Goal: Information Seeking & Learning: Learn about a topic

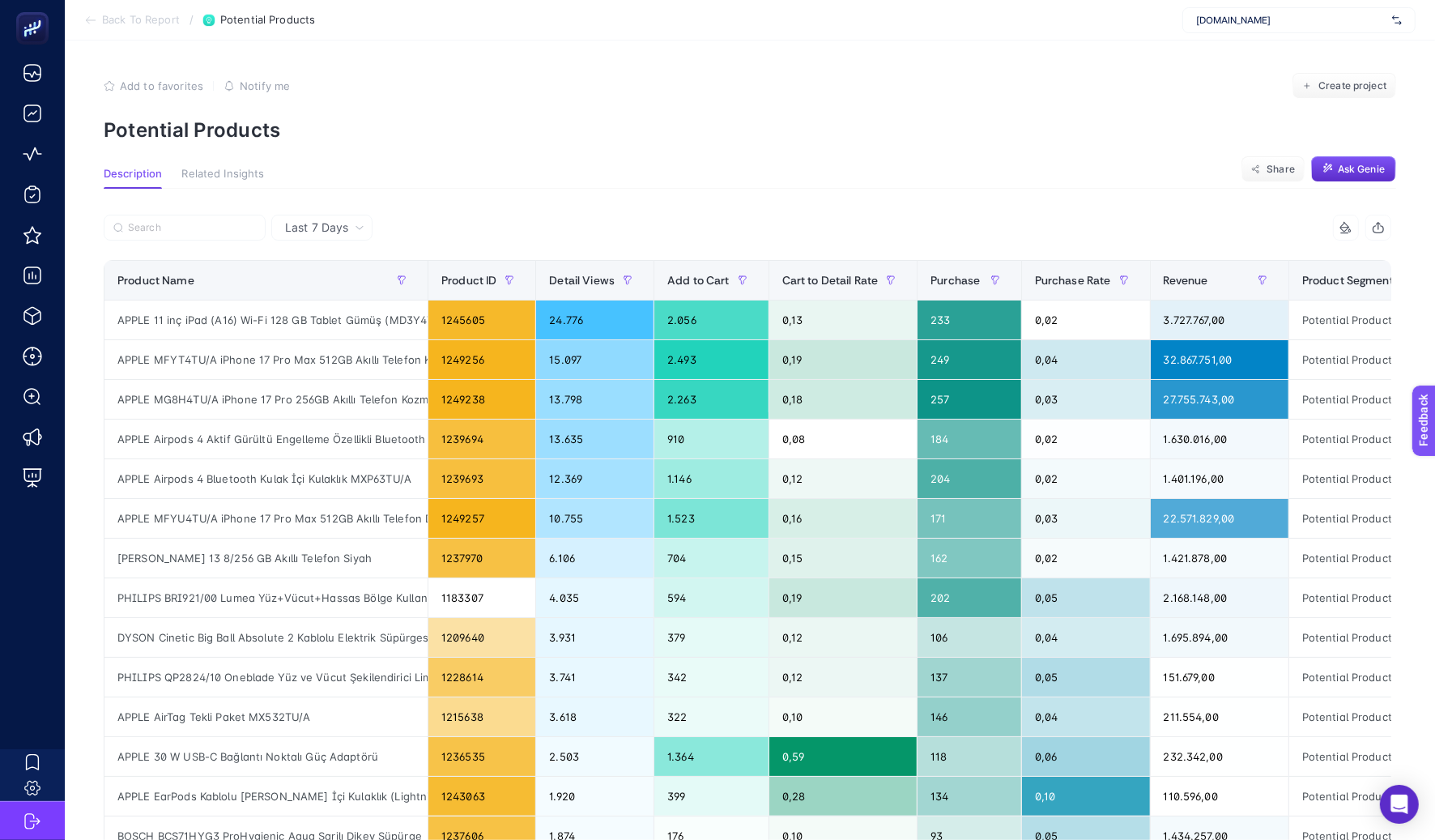
click at [1257, 18] on span "[DOMAIN_NAME]" at bounding box center [1291, 21] width 190 height 13
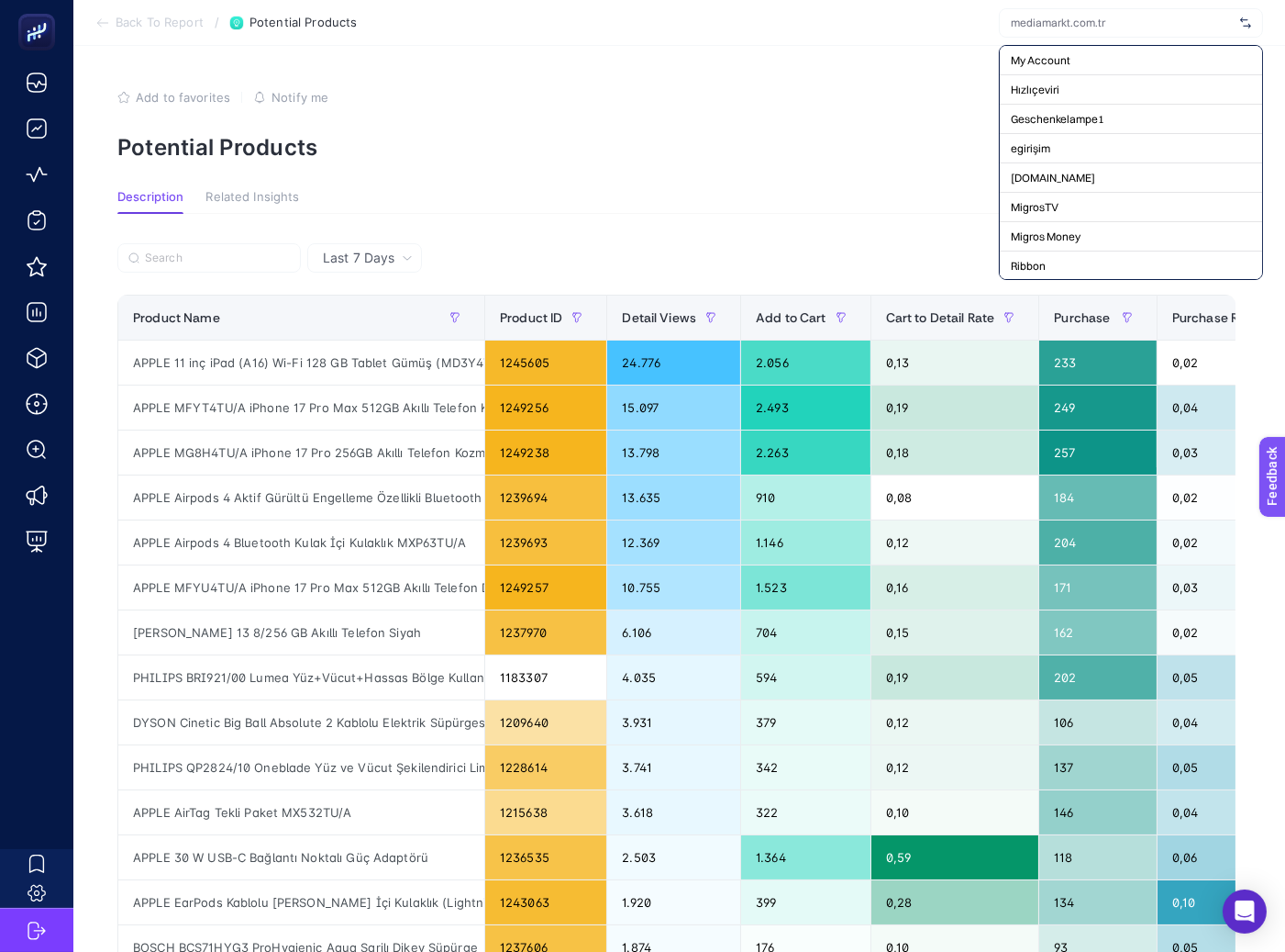
click at [1079, 23] on input "text" at bounding box center [1122, 23] width 222 height 15
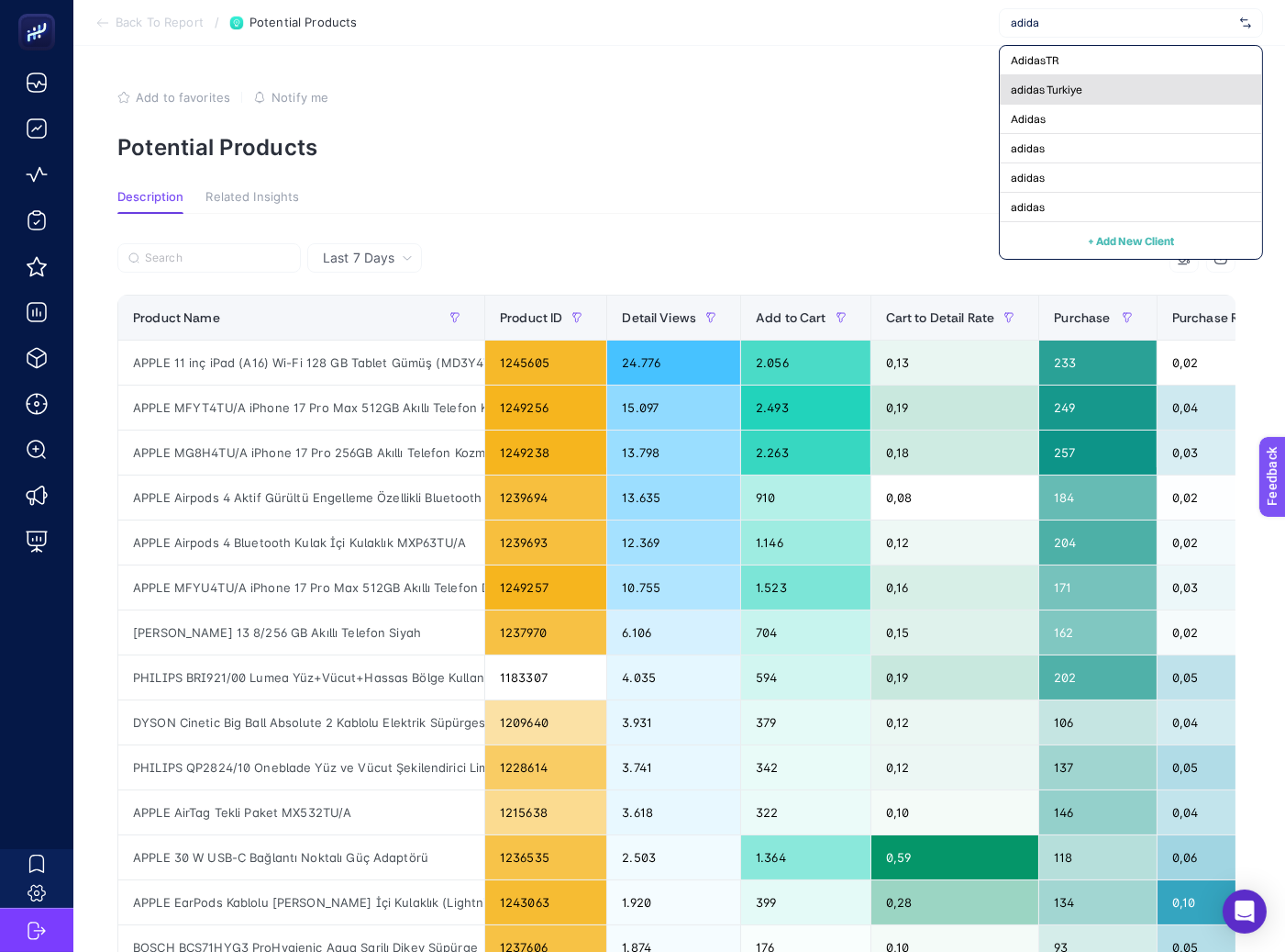
type input "adida"
click at [1088, 84] on div "adidas Turkiye" at bounding box center [1131, 89] width 263 height 29
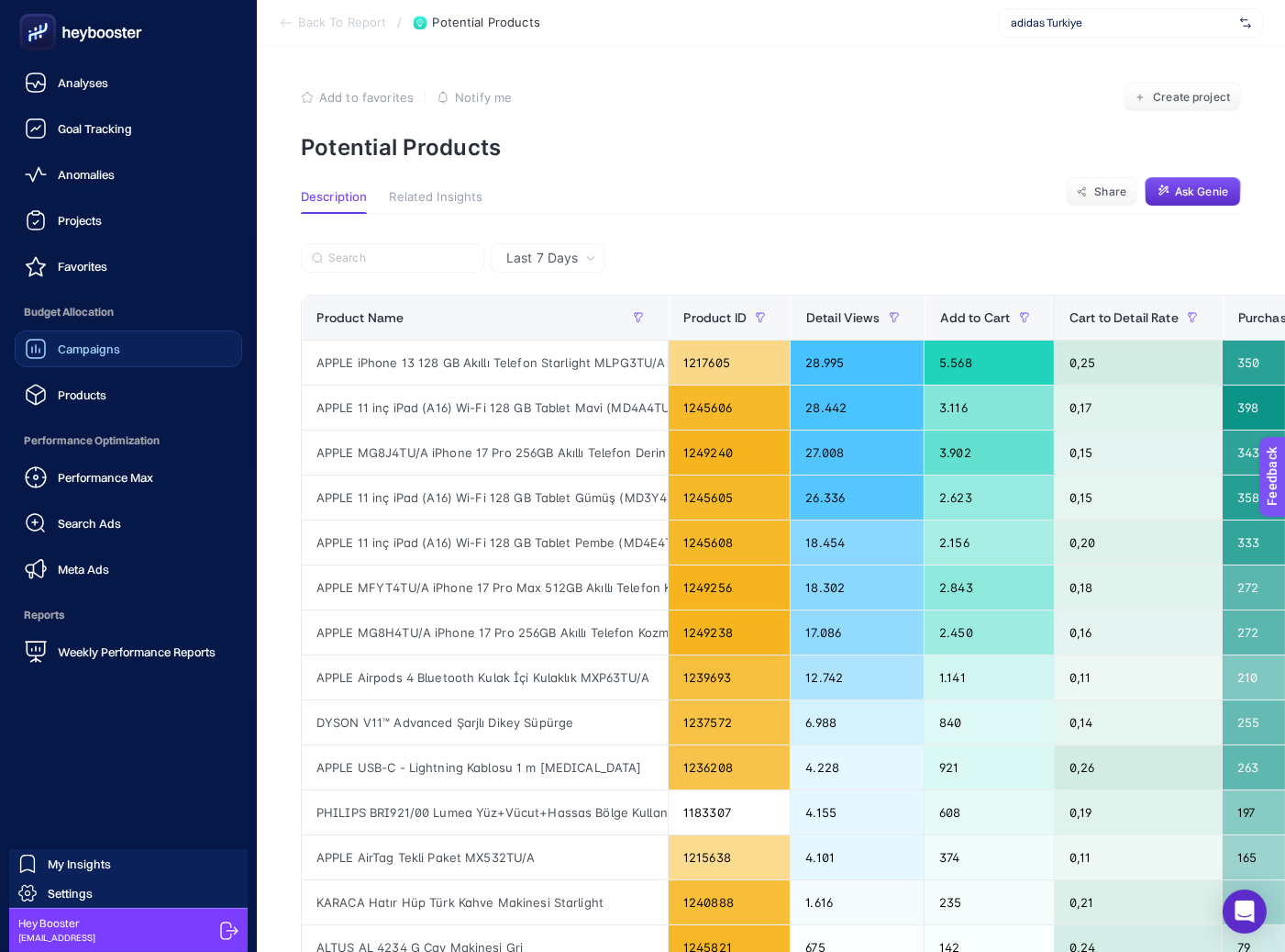
click at [58, 343] on span "Campaigns" at bounding box center [89, 349] width 62 height 15
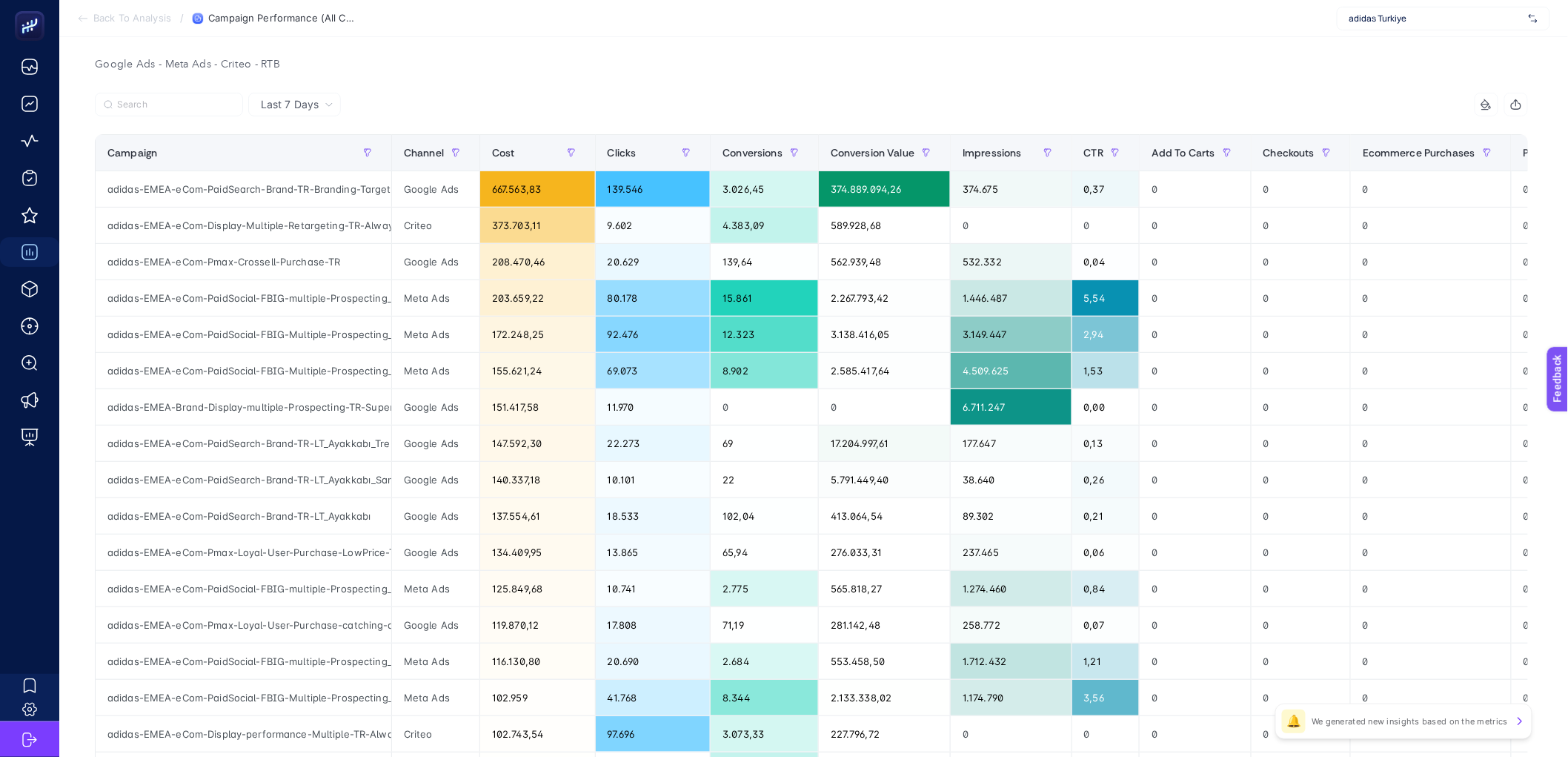
scroll to position [139, 0]
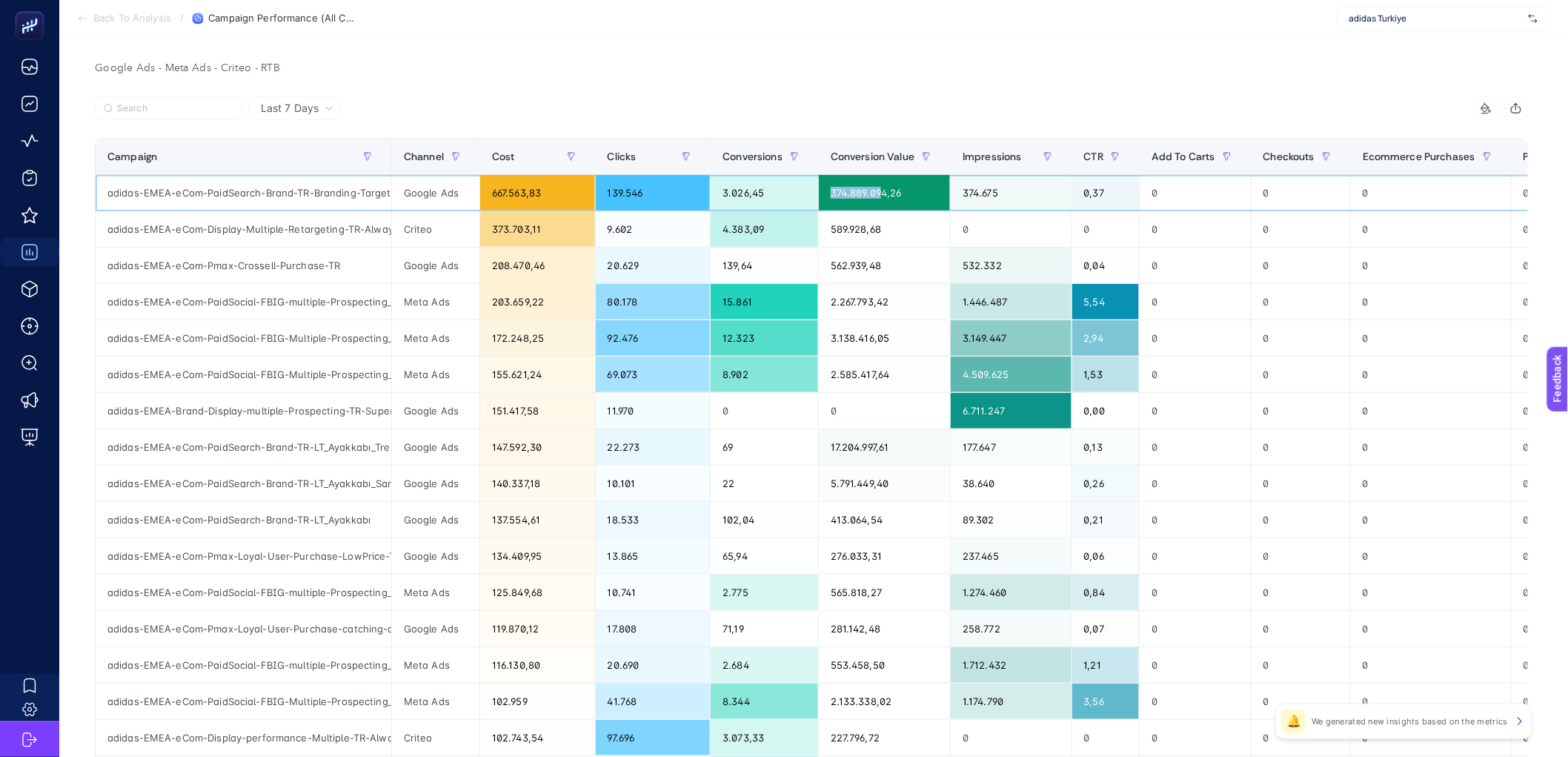
drag, startPoint x: 842, startPoint y: 193, endPoint x: 895, endPoint y: 196, distance: 53.1
click at [895, 196] on div "374.889.094,26" at bounding box center [884, 193] width 131 height 36
click at [854, 198] on div "374.889.094,26" at bounding box center [884, 193] width 131 height 36
drag, startPoint x: 844, startPoint y: 192, endPoint x: 895, endPoint y: 200, distance: 51.6
click at [895, 200] on div "374.889.094,26" at bounding box center [884, 193] width 131 height 36
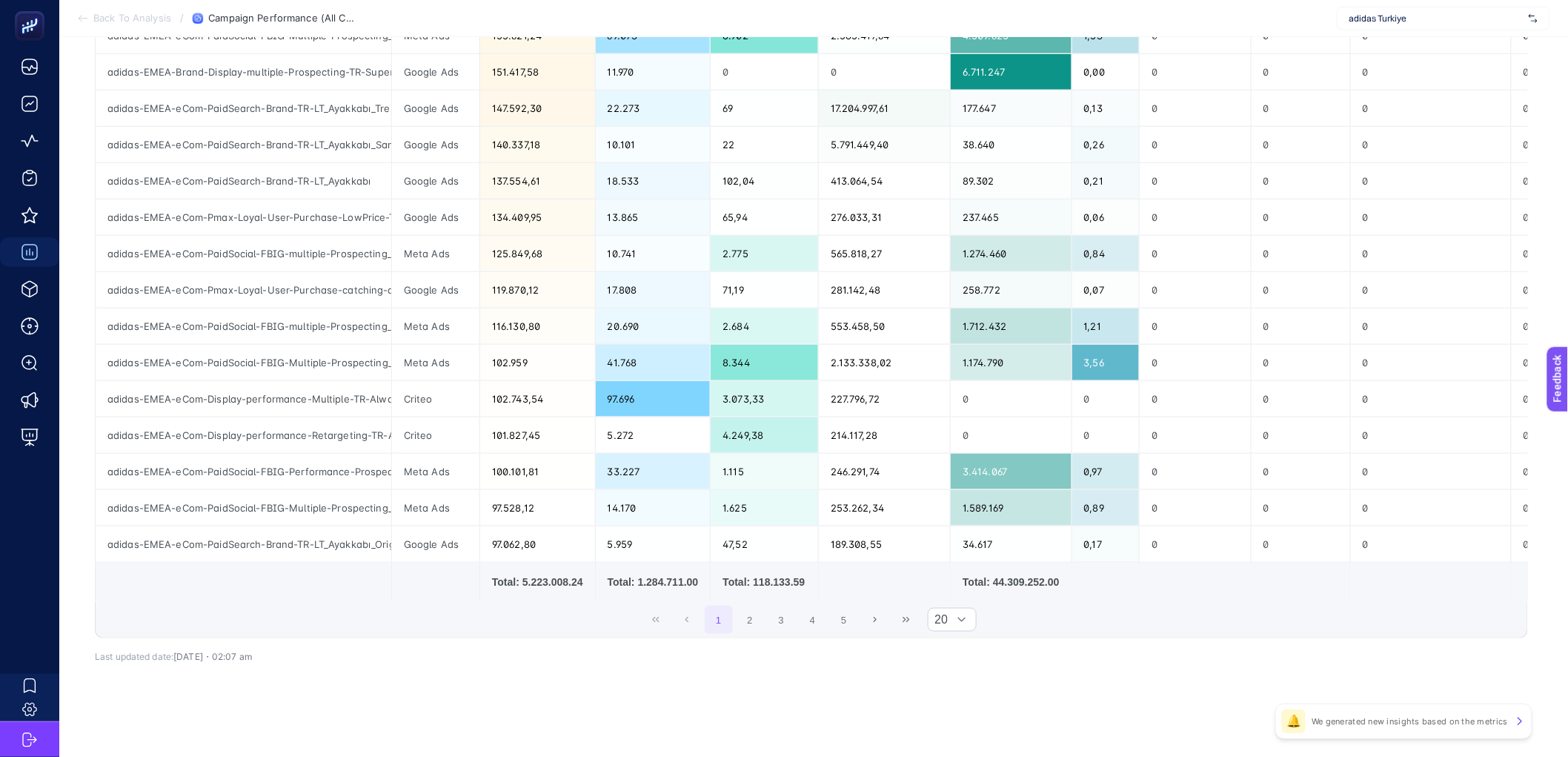
scroll to position [492, 0]
click at [841, 568] on td at bounding box center [884, 583] width 132 height 39
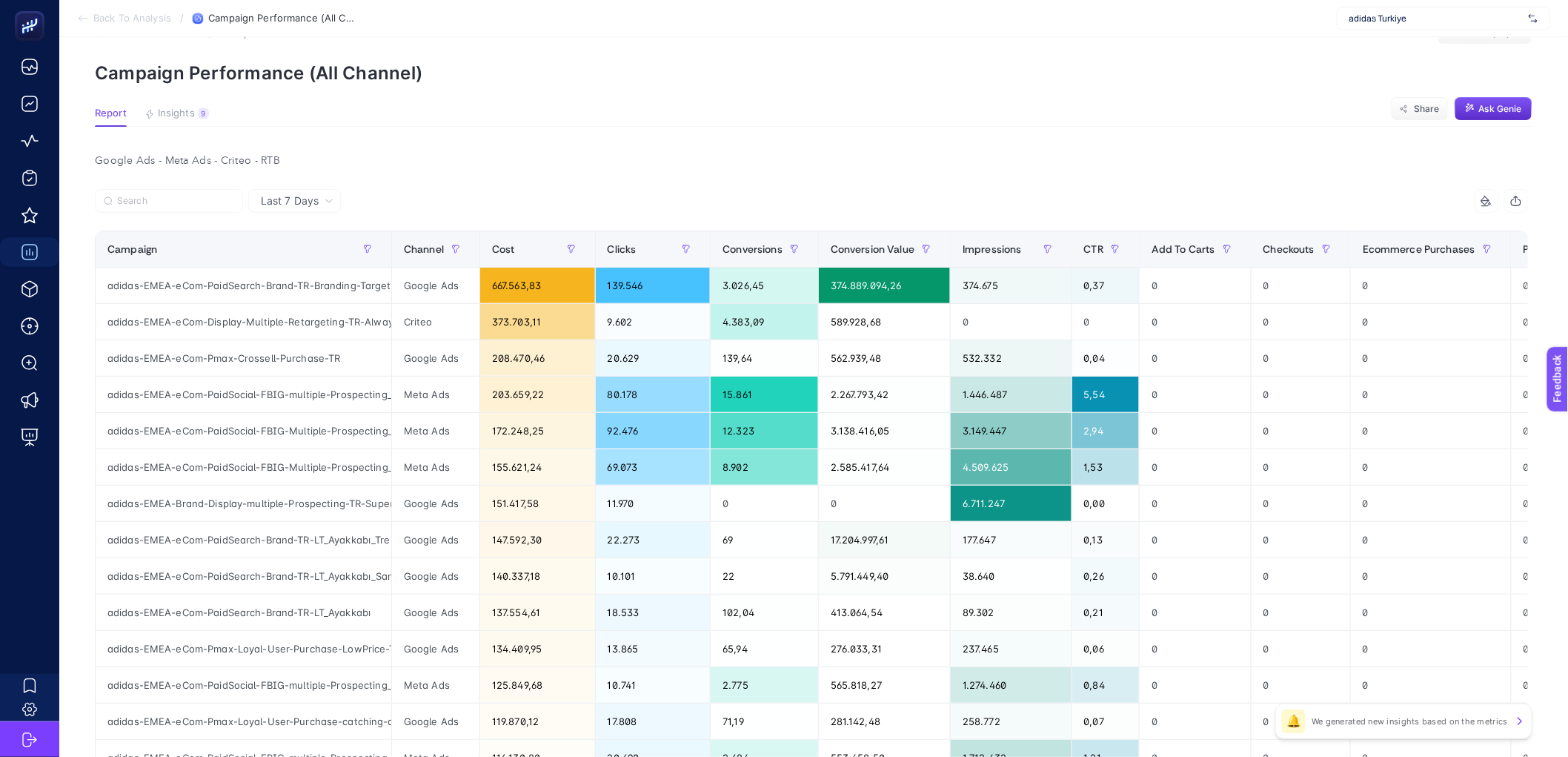
scroll to position [0, 0]
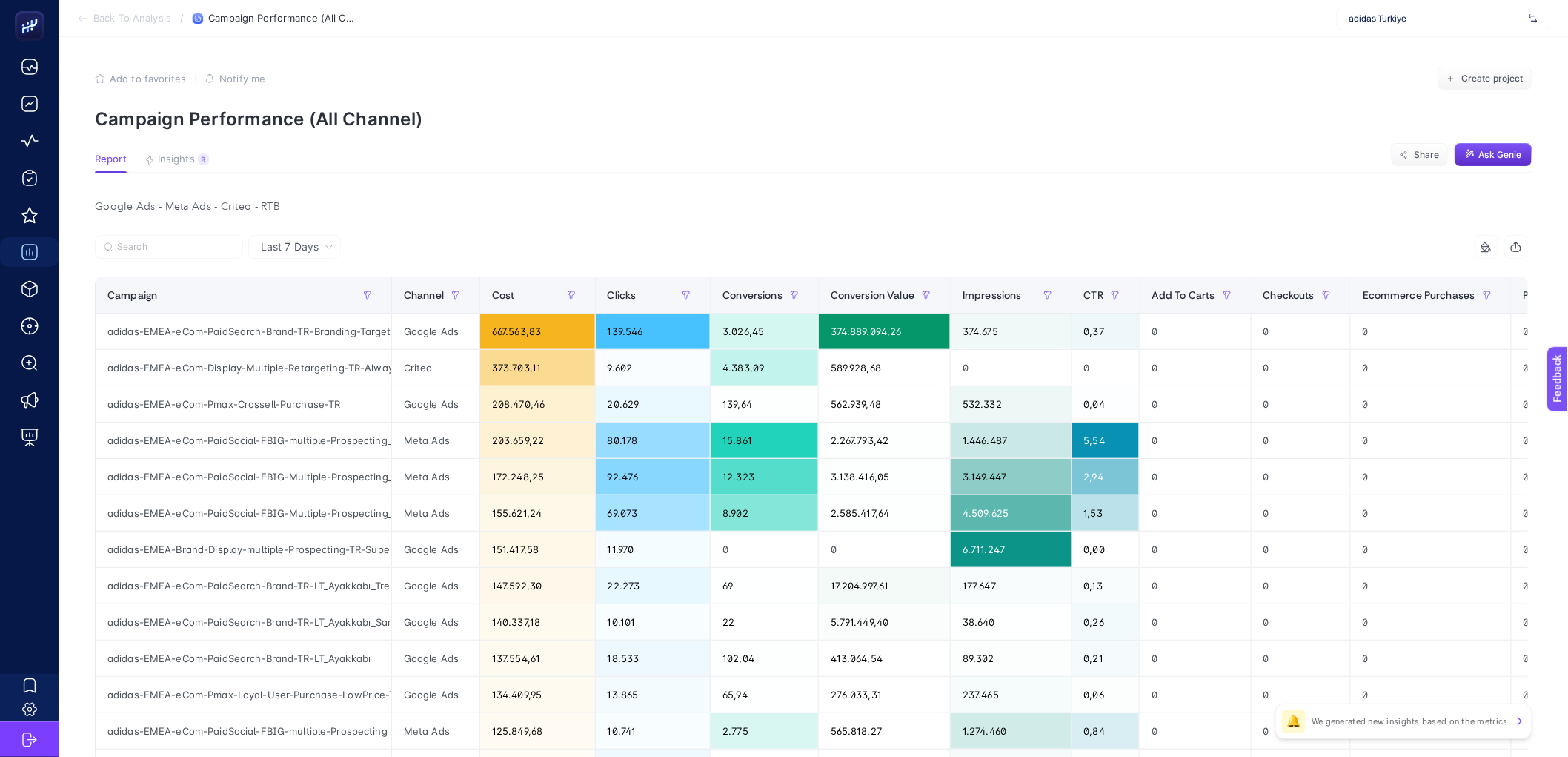
click at [1312, 20] on span "adidas Turkiye" at bounding box center [1436, 19] width 174 height 12
type input "a101"
click at [1312, 87] on div "A101 ekstra" at bounding box center [1444, 96] width 212 height 24
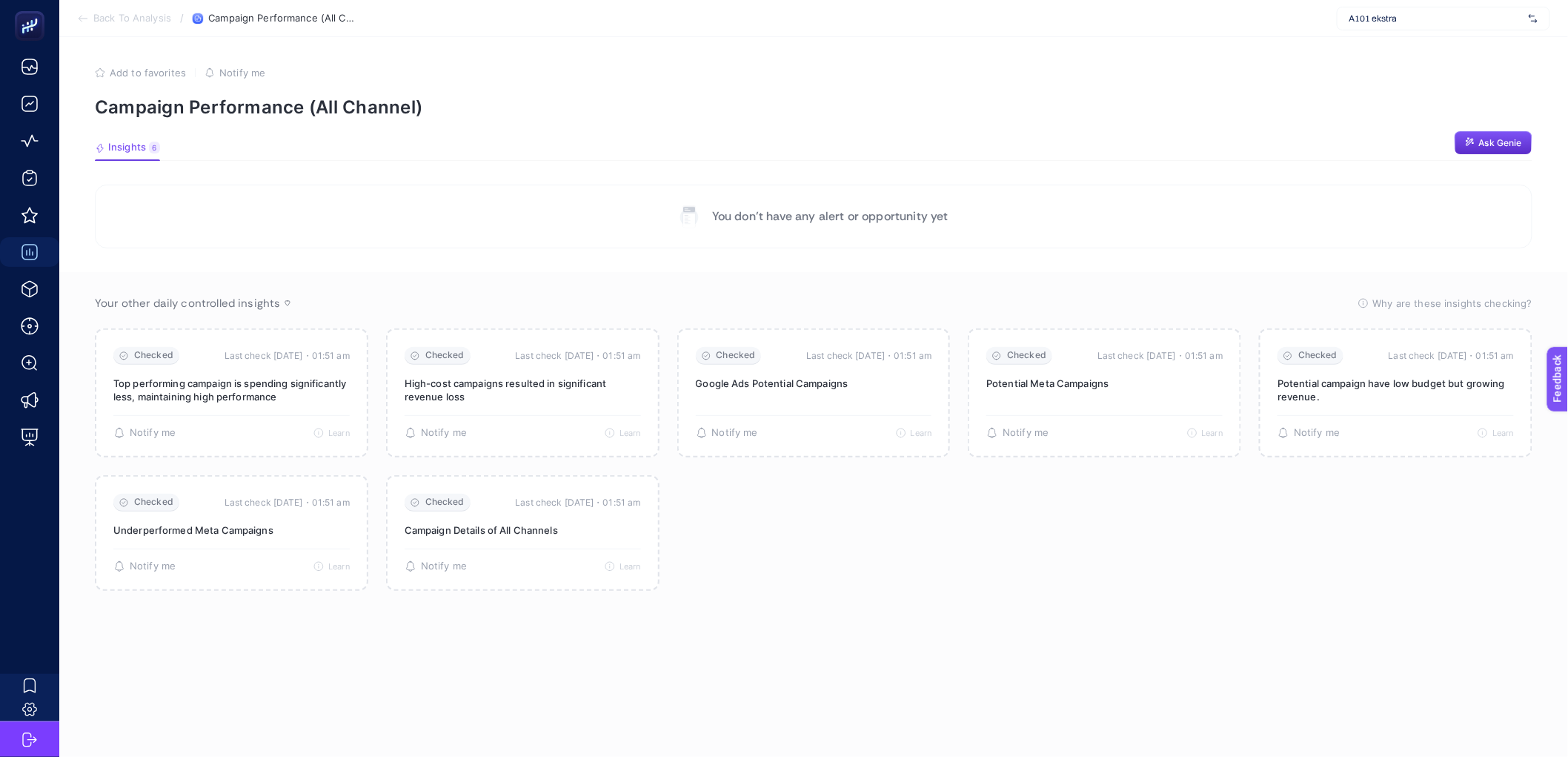
click at [993, 115] on p "Campaign Performance (All Channel)" at bounding box center [814, 107] width 1438 height 21
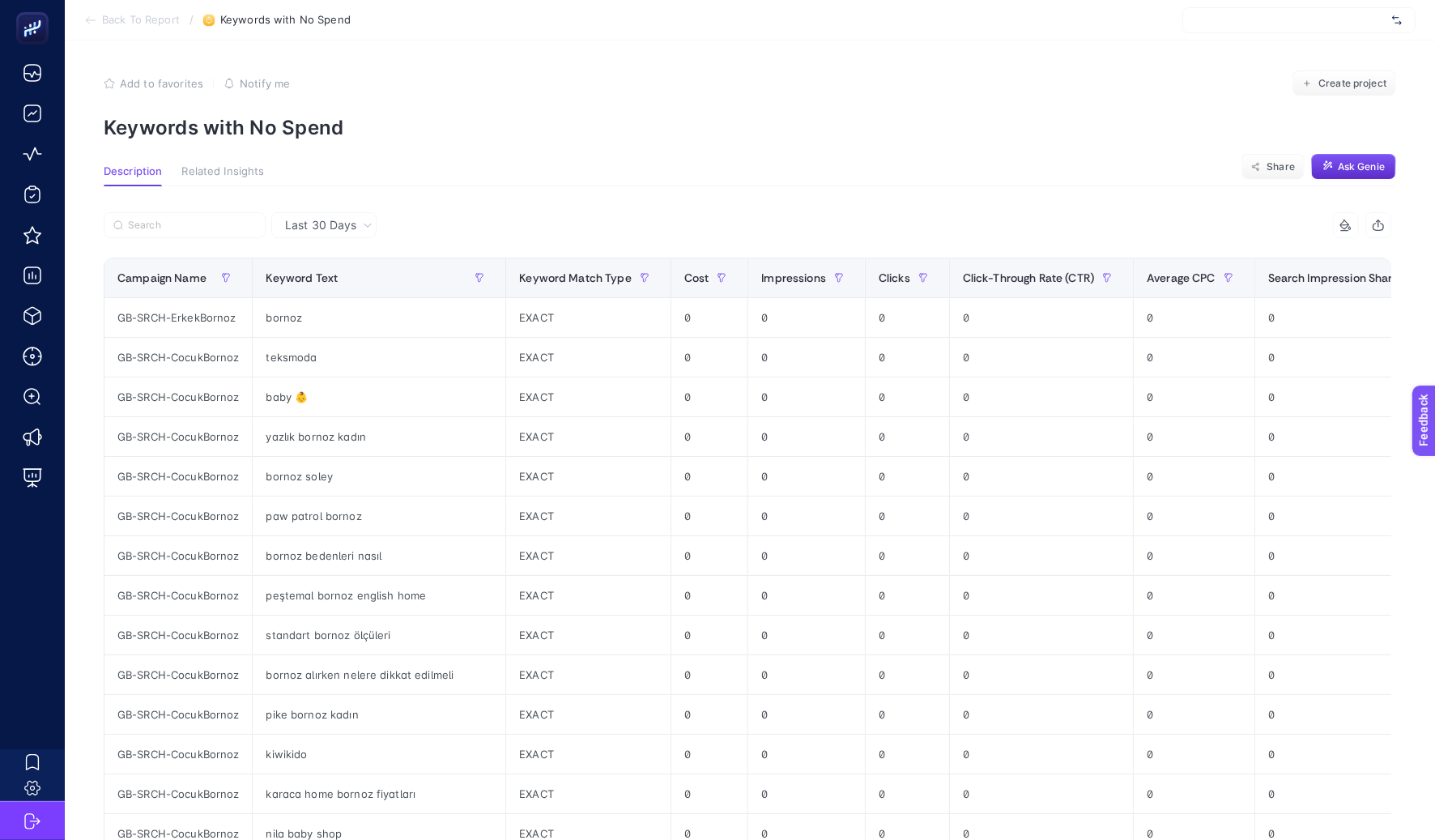
scroll to position [3, 0]
drag, startPoint x: 295, startPoint y: 400, endPoint x: 306, endPoint y: 402, distance: 11.2
click at [306, 402] on div "baby 👶" at bounding box center [379, 395] width 253 height 39
click at [316, 401] on div "baby 👶" at bounding box center [379, 395] width 253 height 39
click at [315, 398] on div "baby 👶" at bounding box center [379, 395] width 253 height 39
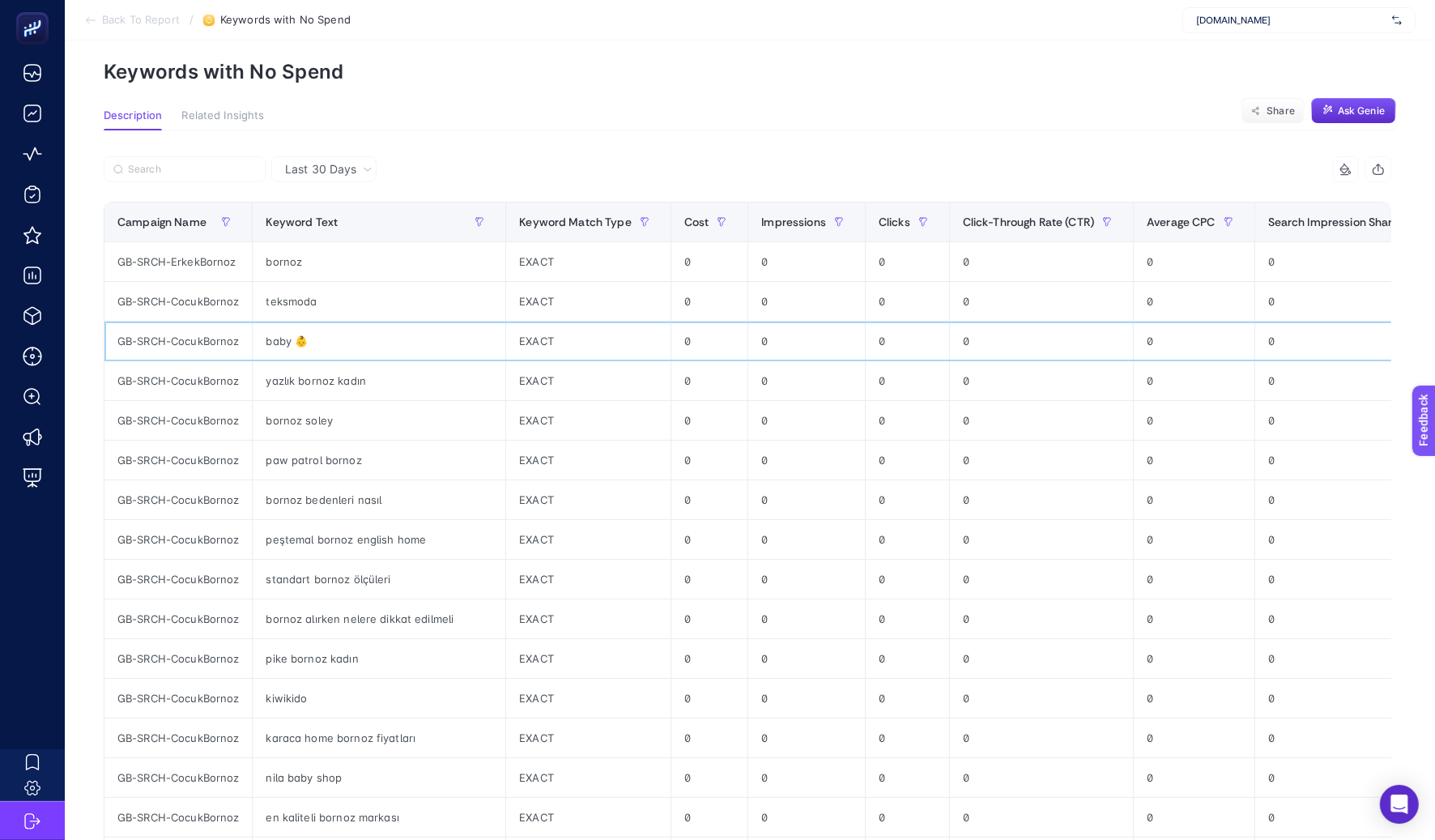
scroll to position [0, 0]
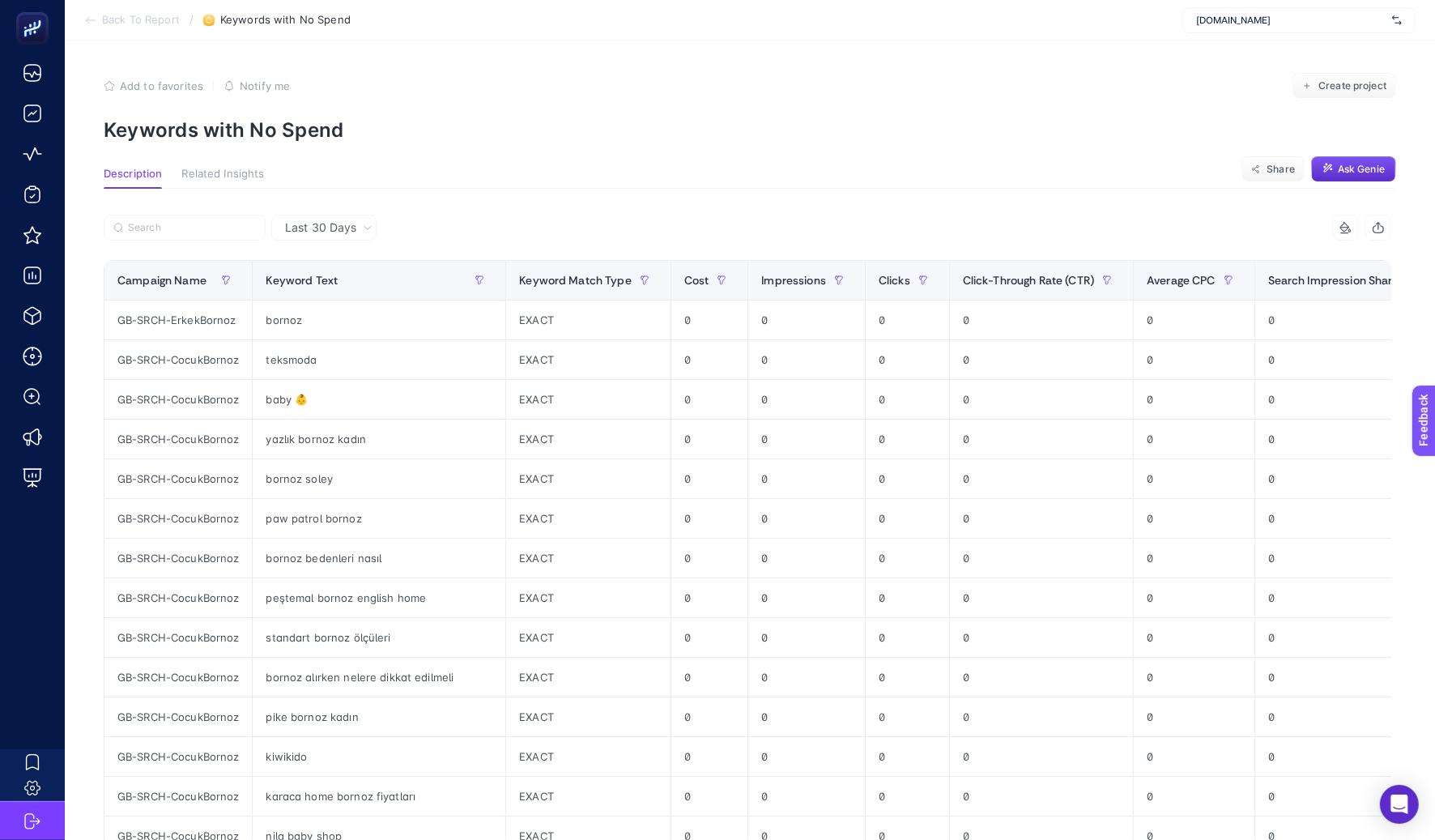
drag, startPoint x: 121, startPoint y: 111, endPoint x: 336, endPoint y: 109, distance: 215.0
click at [336, 109] on section "Add to favorites false Notify me Create project Keywords with No Spend" at bounding box center [750, 107] width 1292 height 69
click at [344, 157] on article "Add to favorites false Notify me Create project Keywords with No Spend Descript…" at bounding box center [750, 679] width 1370 height 1278
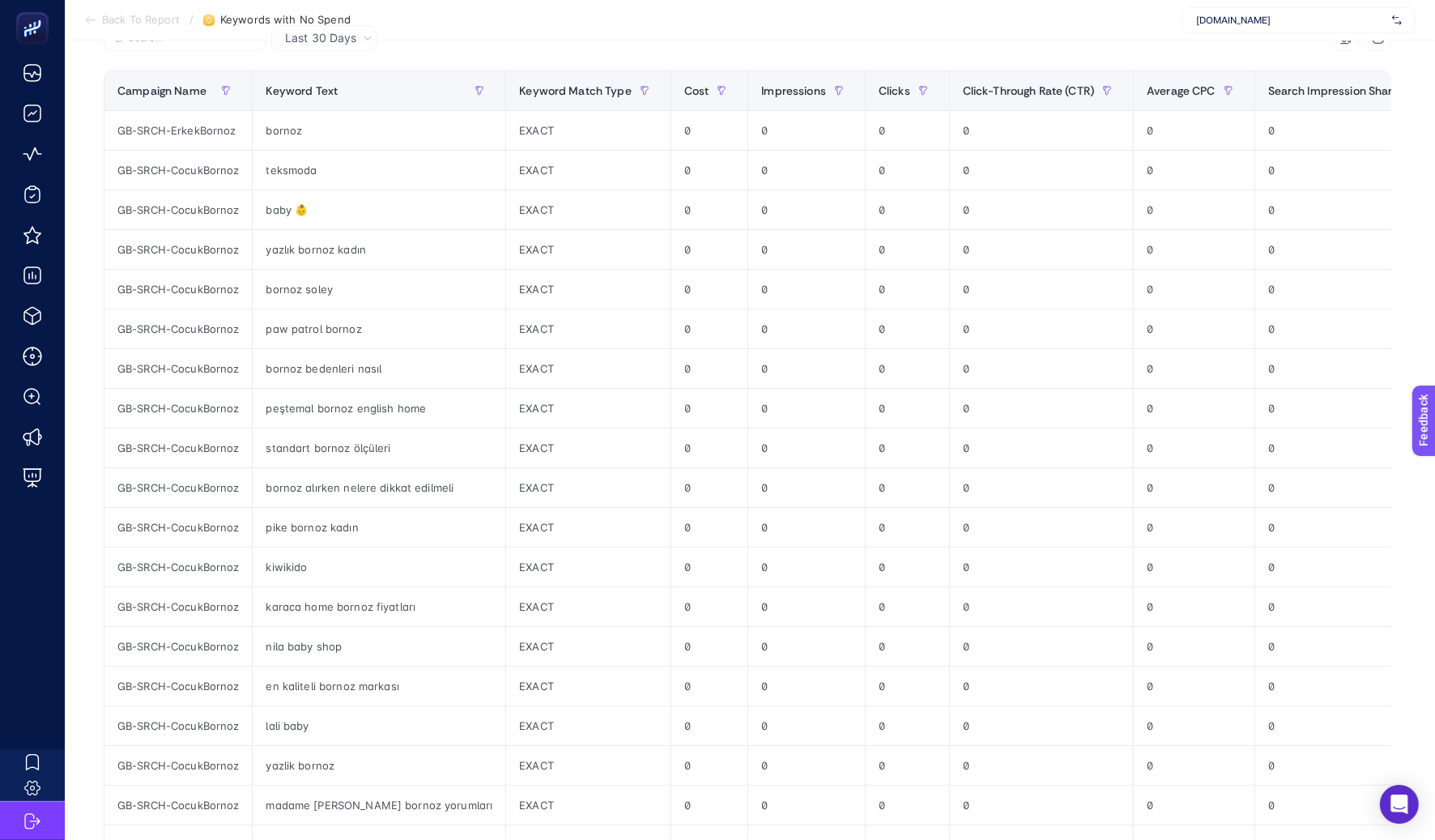
scroll to position [411, 0]
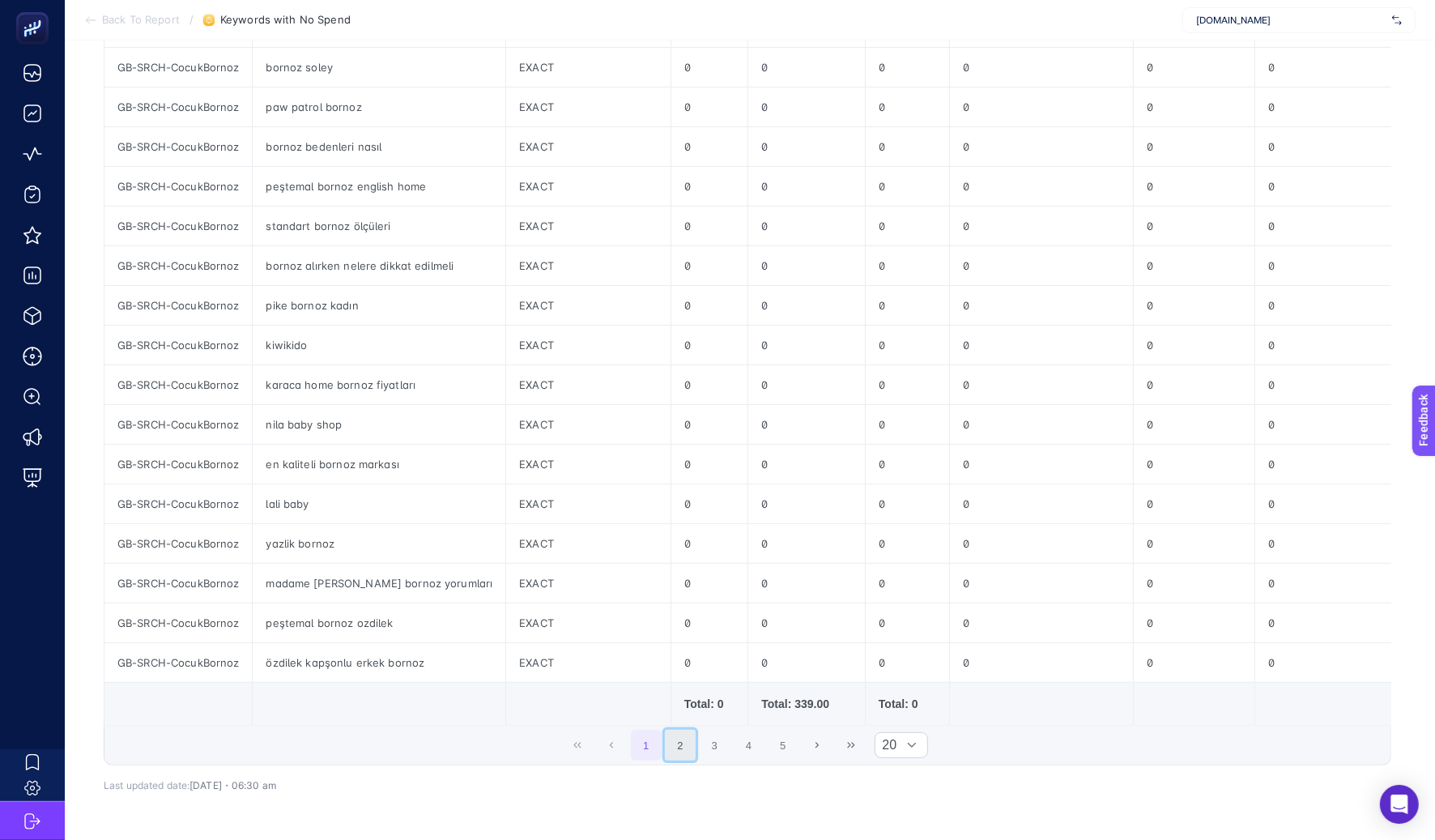
click at [696, 754] on button "2" at bounding box center [679, 745] width 31 height 31
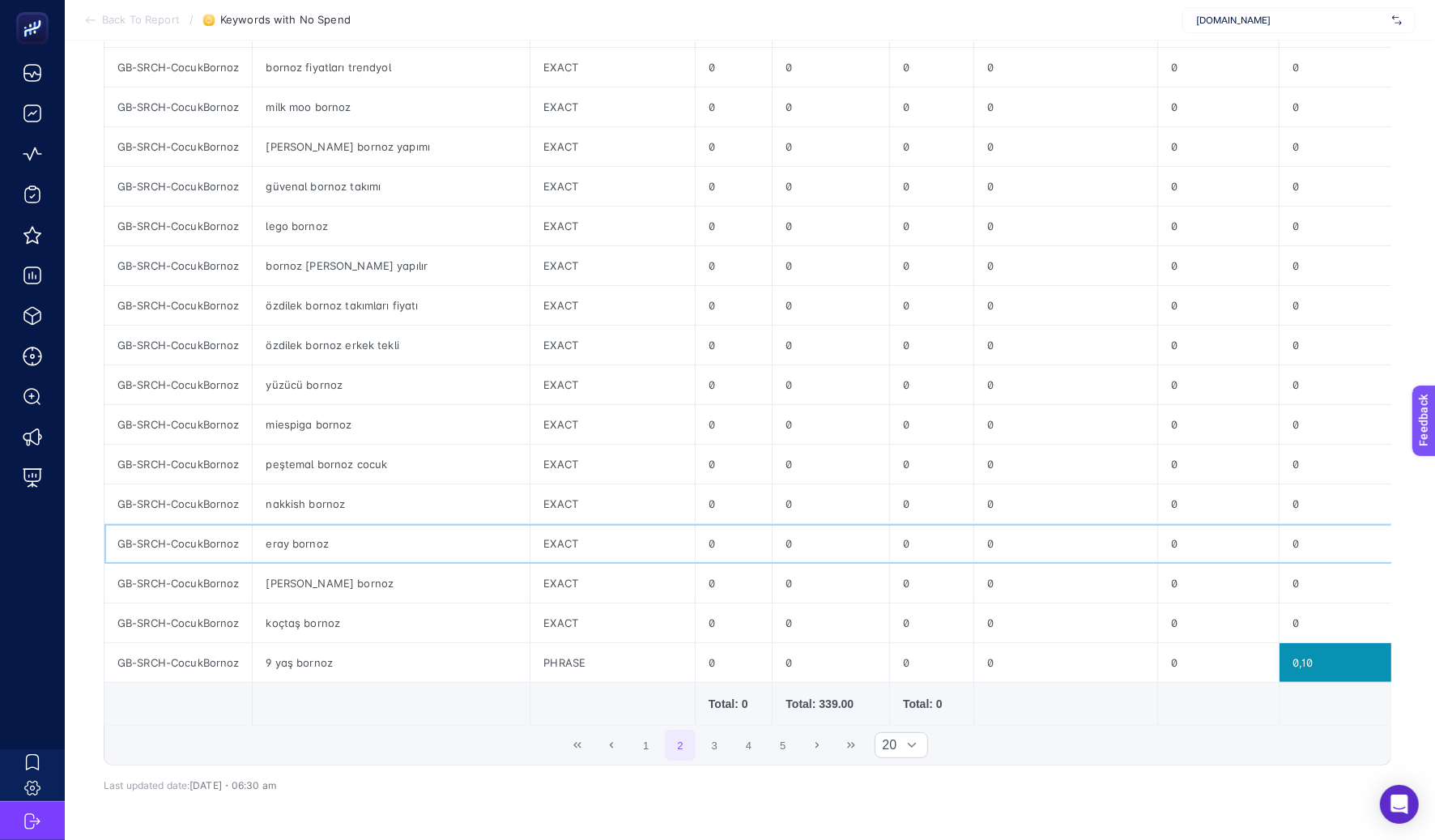
click at [289, 549] on div "eray bornoz" at bounding box center [391, 543] width 277 height 39
click at [295, 588] on div "arka sokaklar bornoz" at bounding box center [391, 582] width 277 height 39
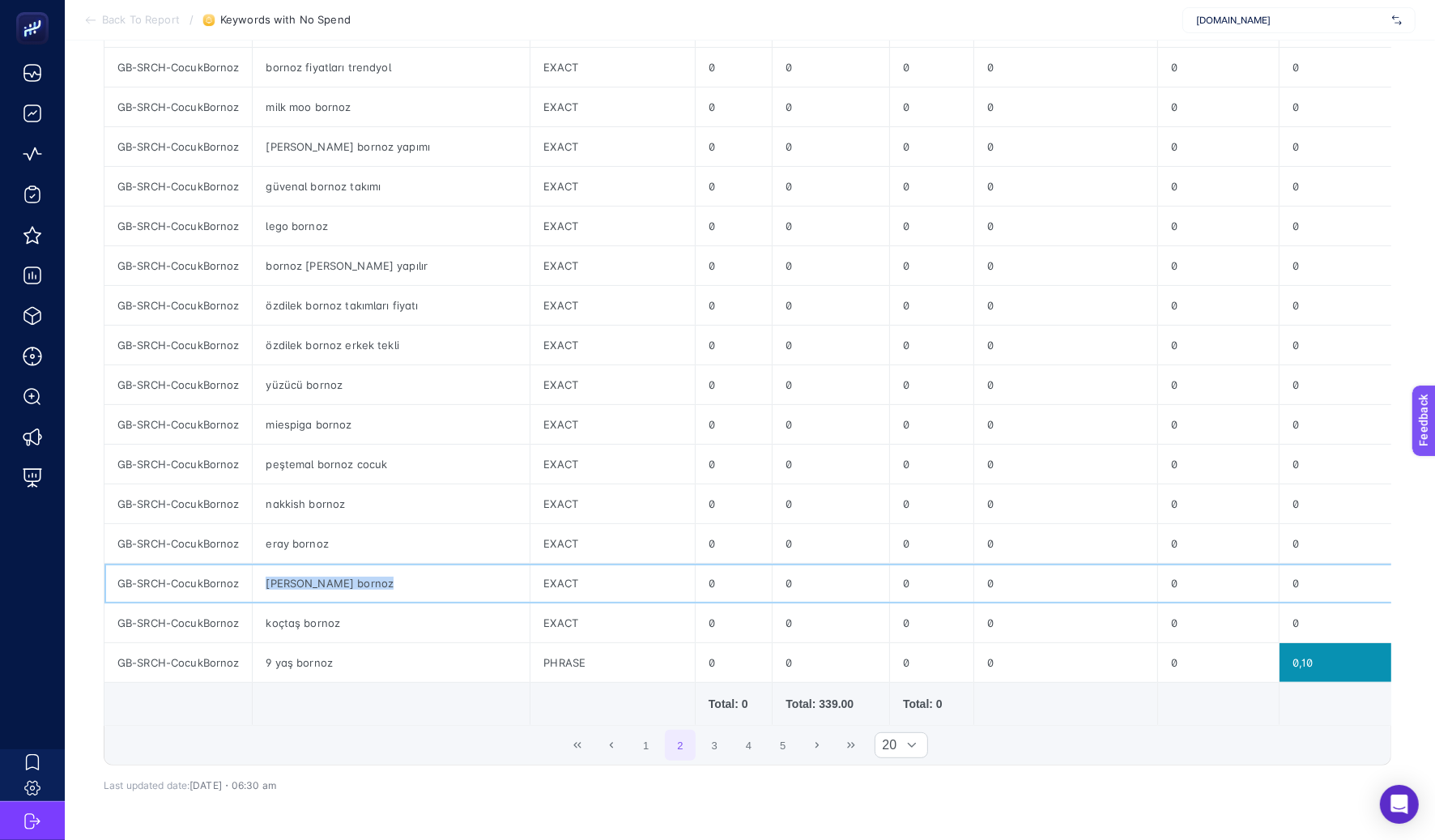
click at [295, 588] on div "arka sokaklar bornoz" at bounding box center [391, 582] width 277 height 39
click at [295, 625] on div "koçtaş bornoz" at bounding box center [391, 622] width 277 height 39
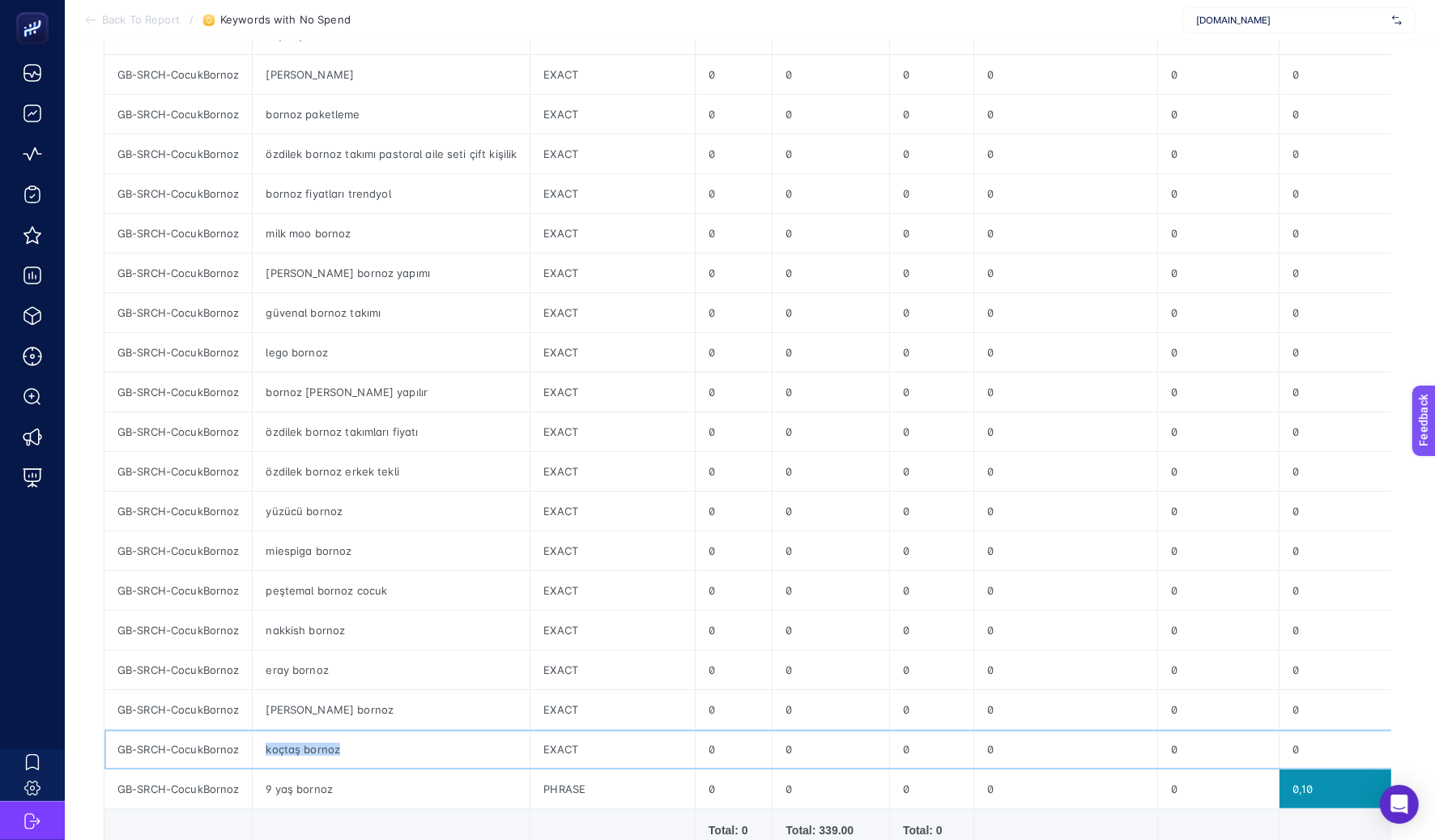
scroll to position [268, 0]
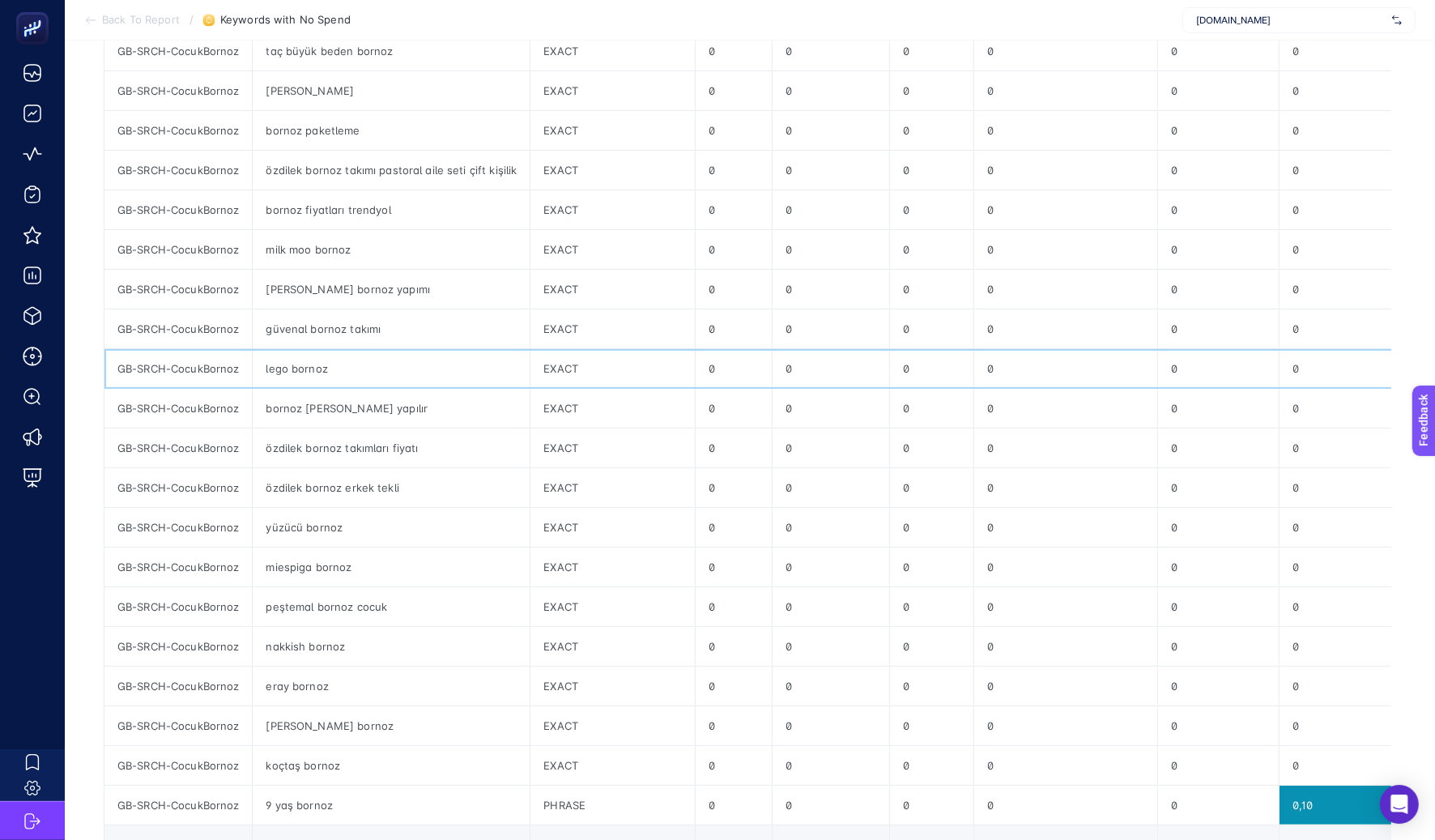
click at [298, 370] on div "lego bornoz" at bounding box center [391, 368] width 277 height 39
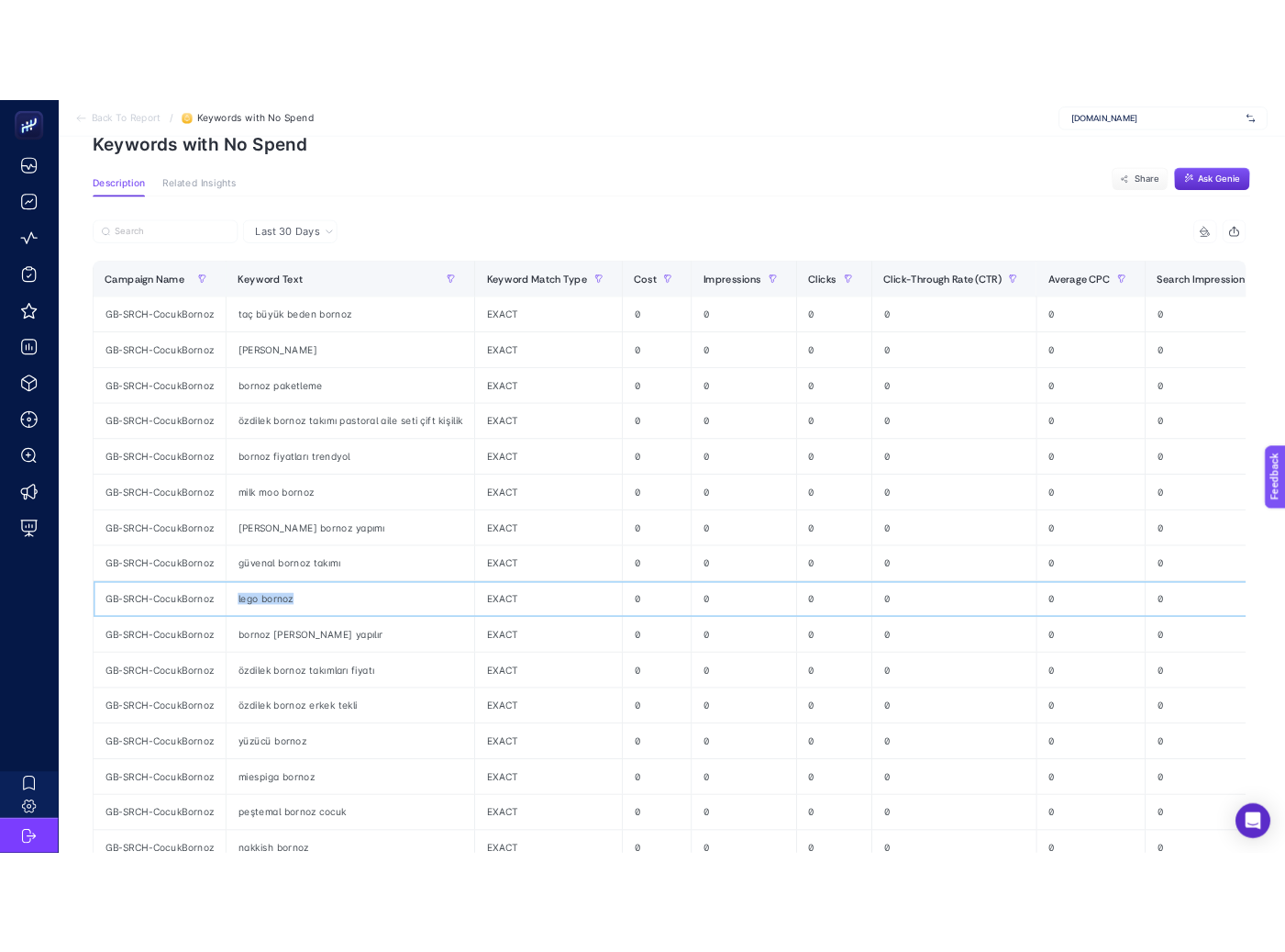
scroll to position [74, 0]
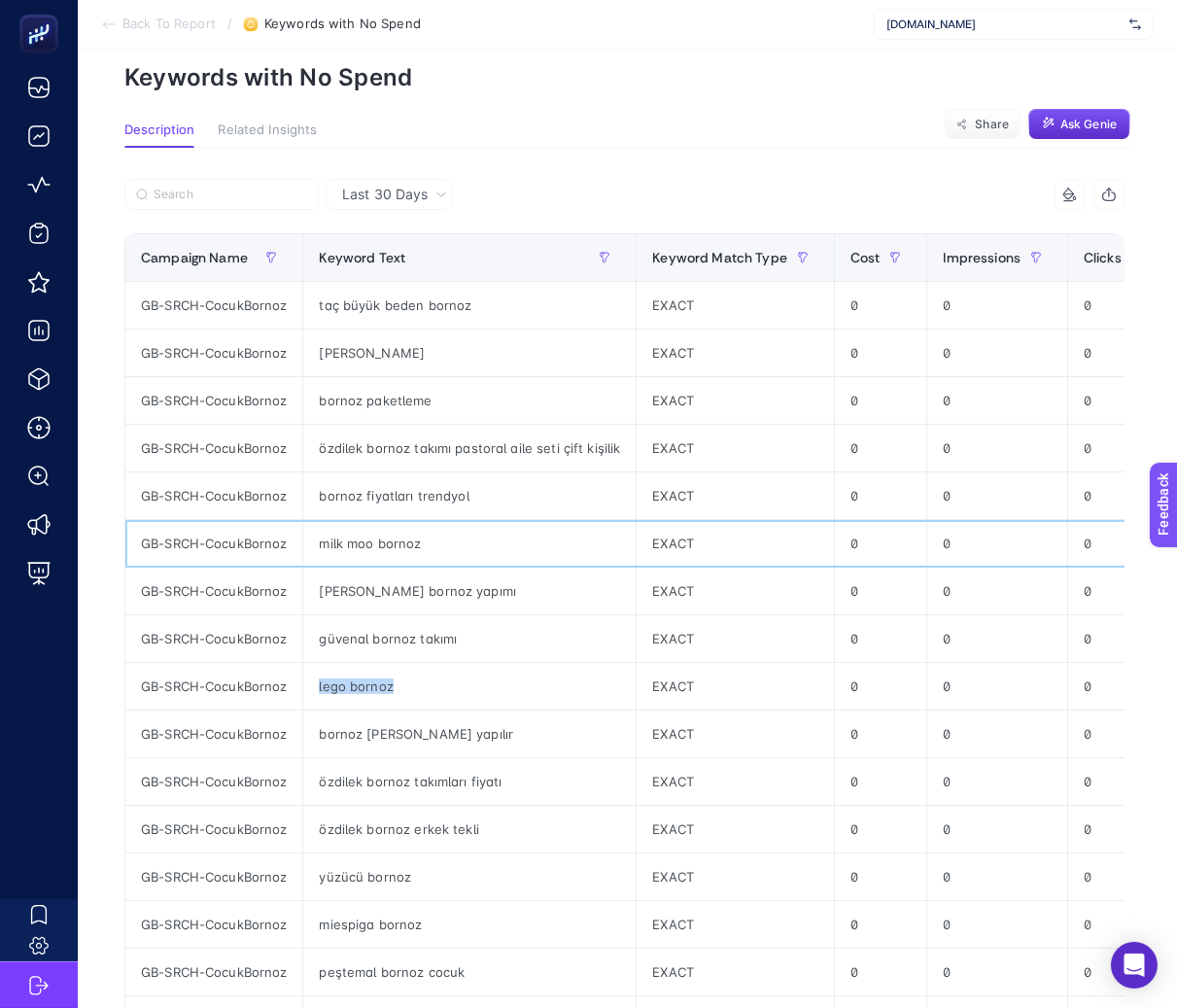
click at [345, 545] on div "milk moo bornoz" at bounding box center [469, 543] width 332 height 47
copy tr "milk moo bornoz"
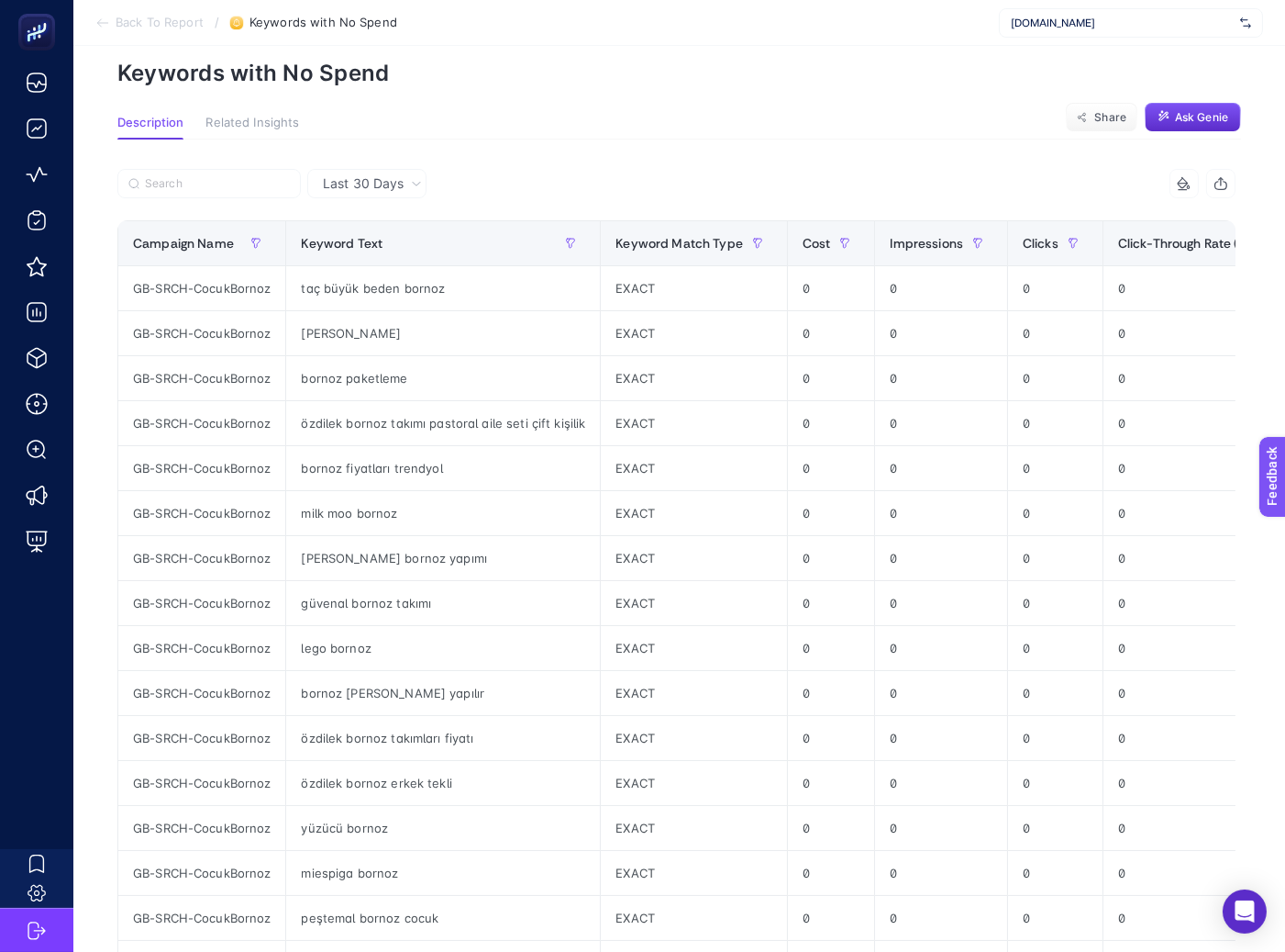
click at [1012, 86] on article "Add to favorites false Notify me Create project Keywords with No Spend Descript…" at bounding box center [679, 696] width 1212 height 1449
click at [1059, 21] on span "[DOMAIN_NAME]" at bounding box center [1122, 23] width 222 height 15
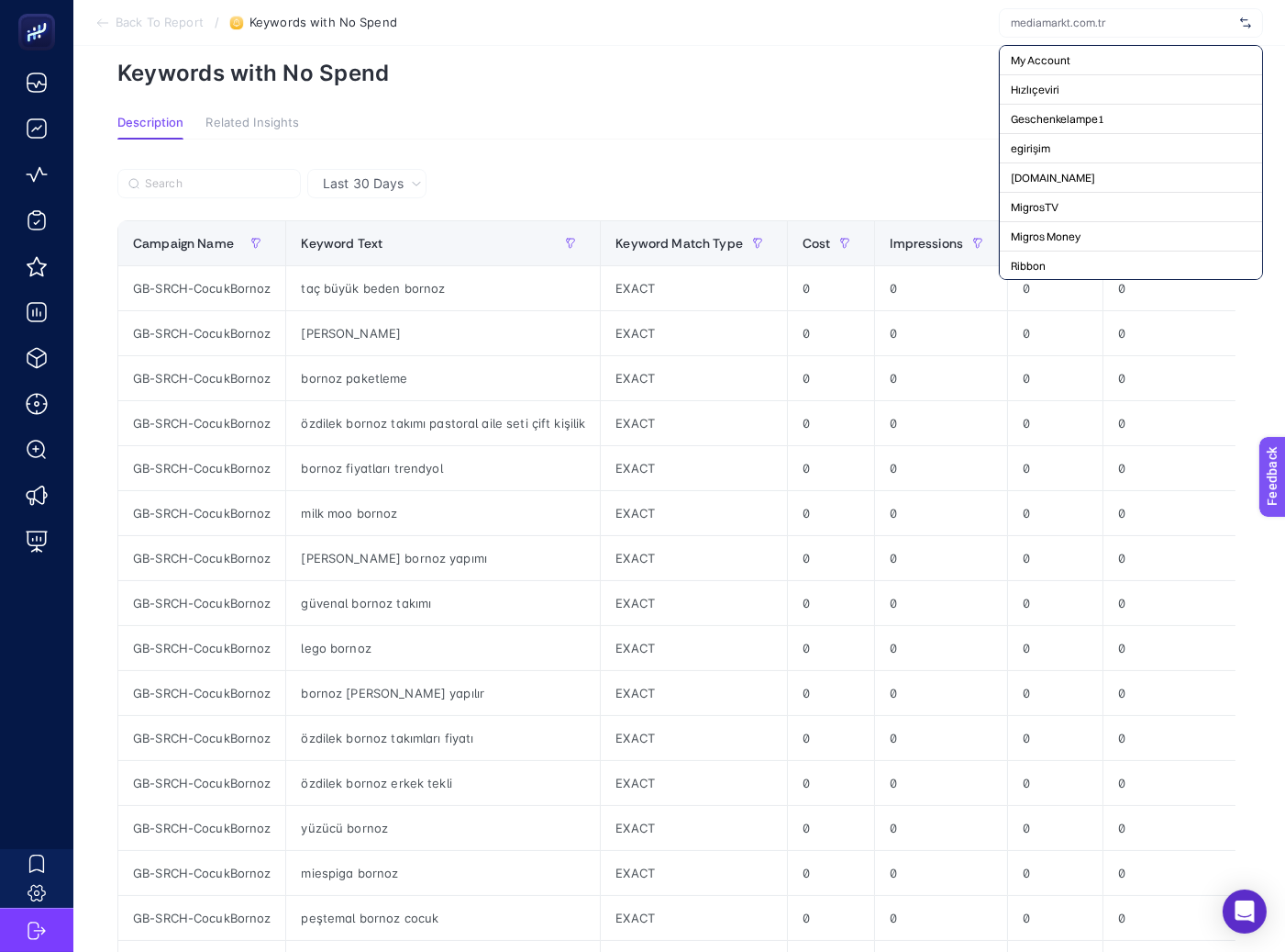
click at [653, 75] on p "Keywords with No Spend" at bounding box center [679, 73] width 1124 height 26
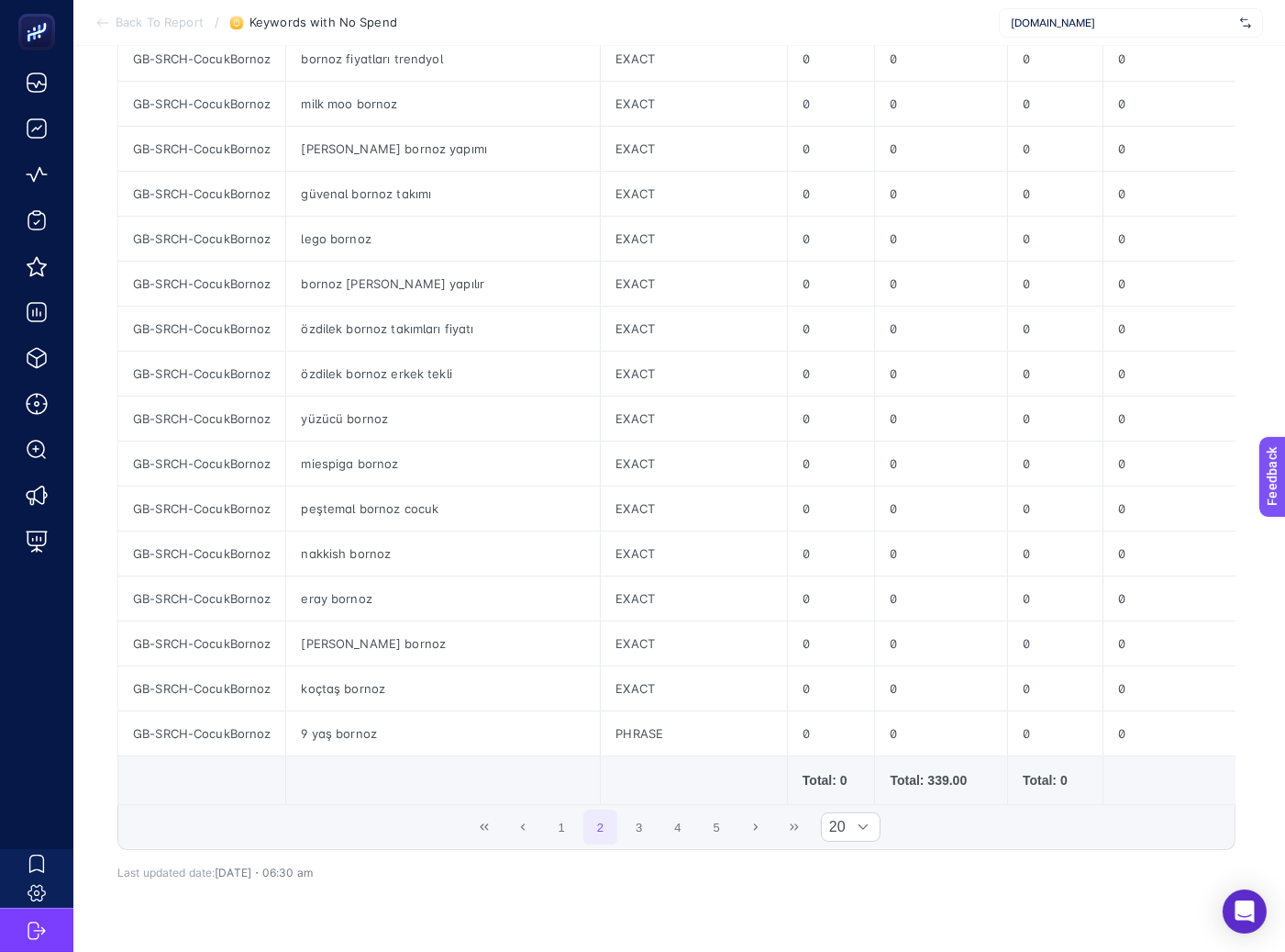
scroll to position [575, 0]
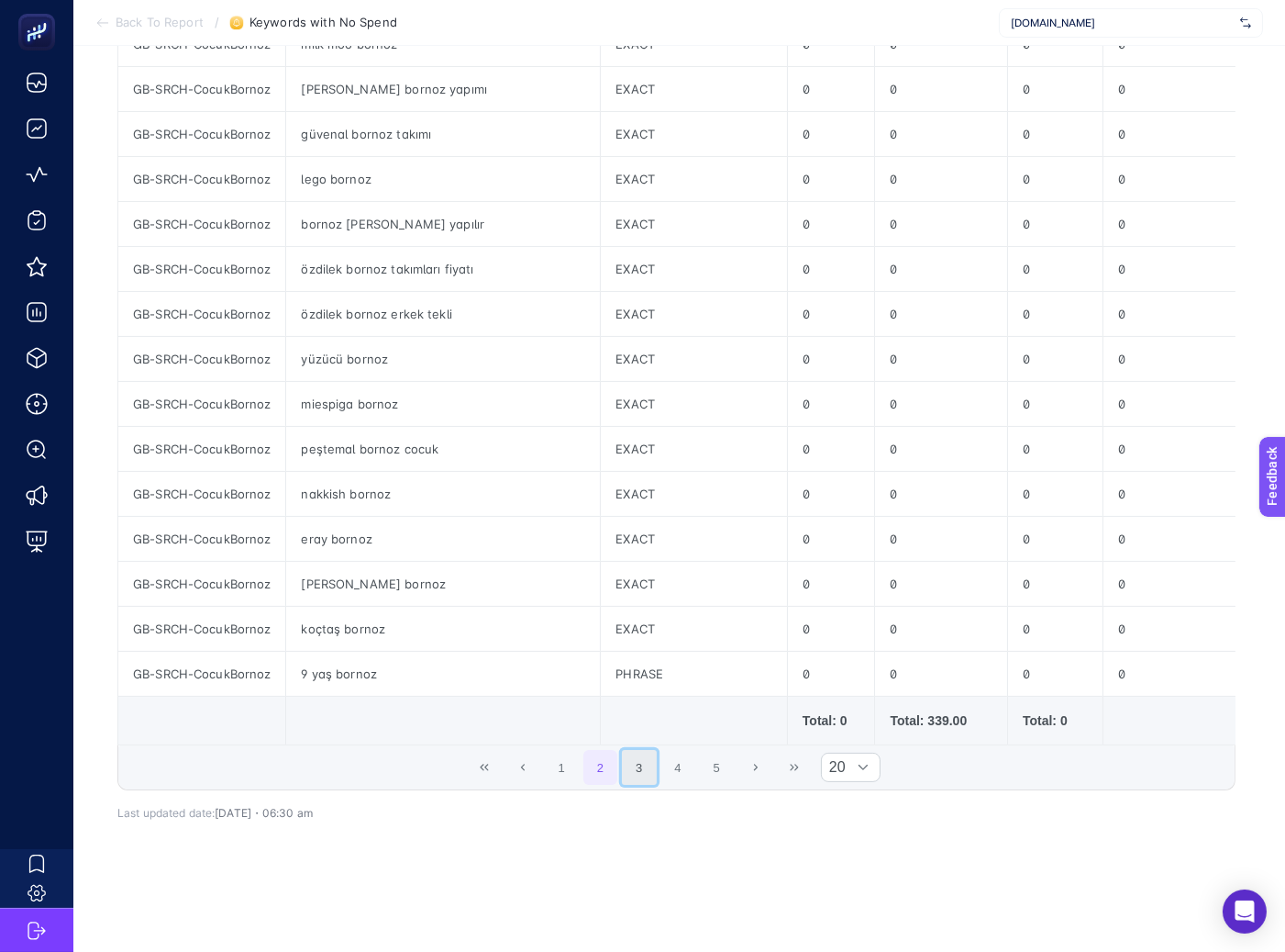
click at [647, 761] on button "3" at bounding box center [639, 766] width 35 height 35
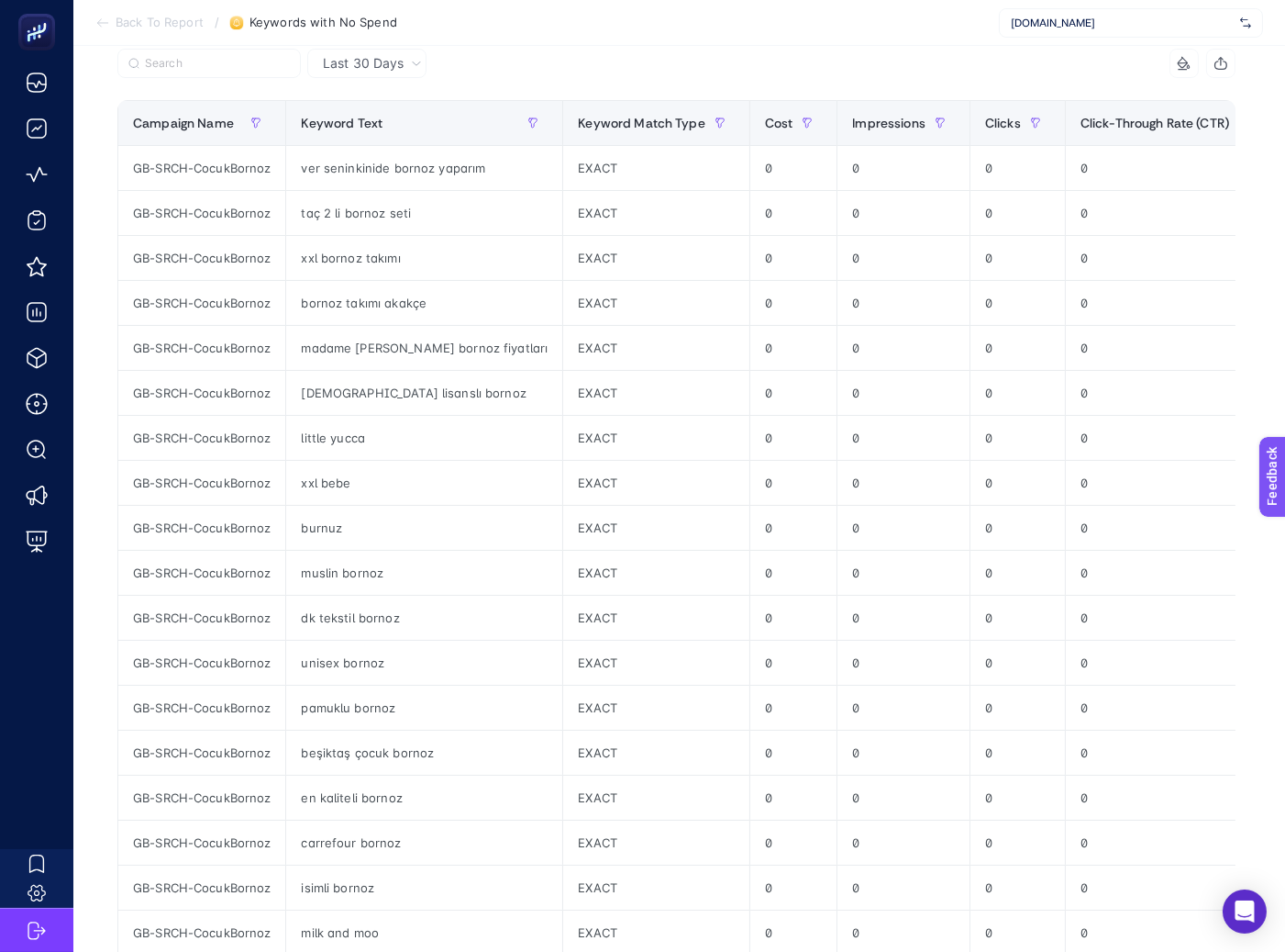
scroll to position [191, 0]
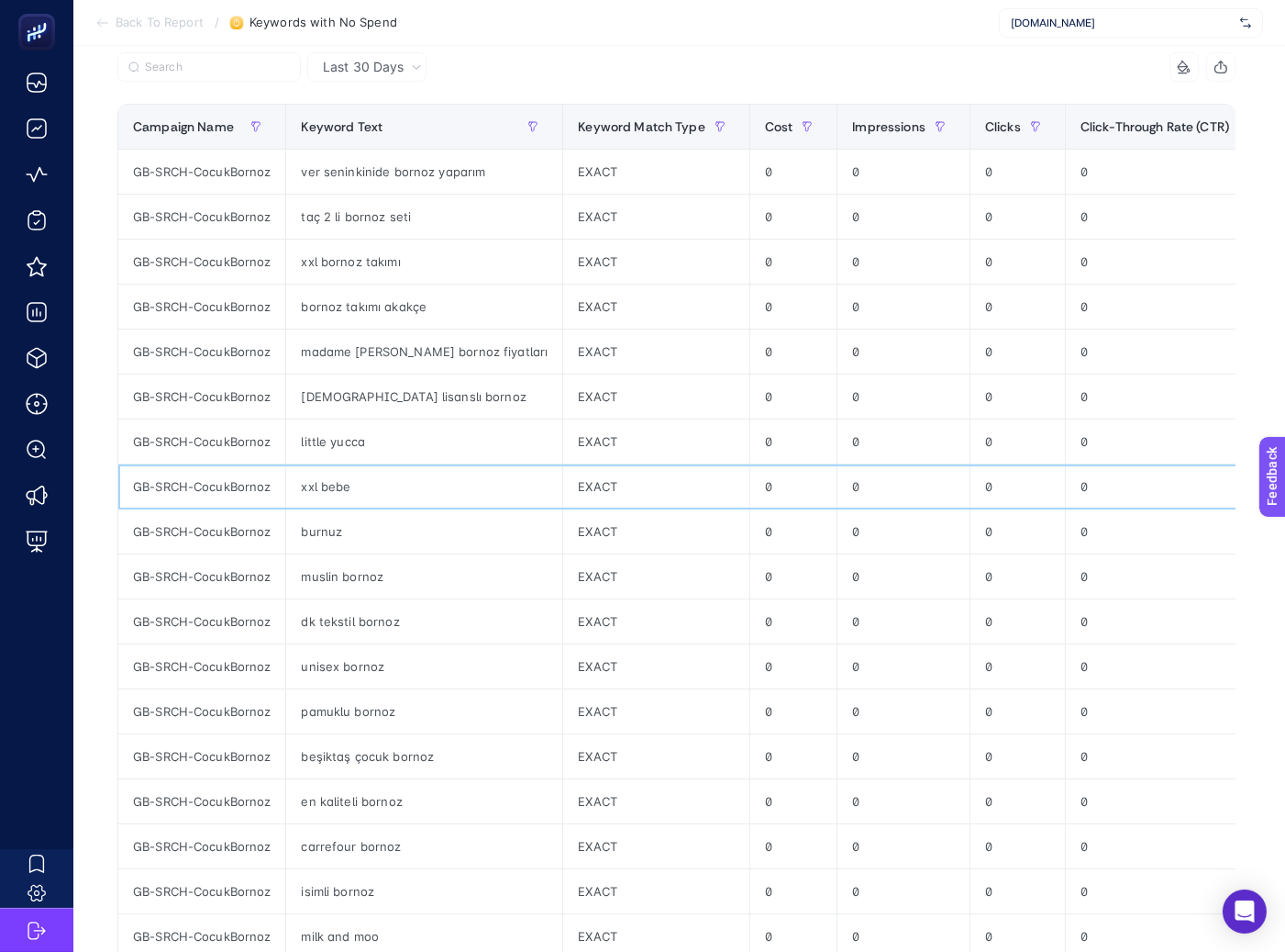
click at [317, 490] on div "xxl bebe" at bounding box center [424, 486] width 276 height 44
copy tr "xxl bebe"
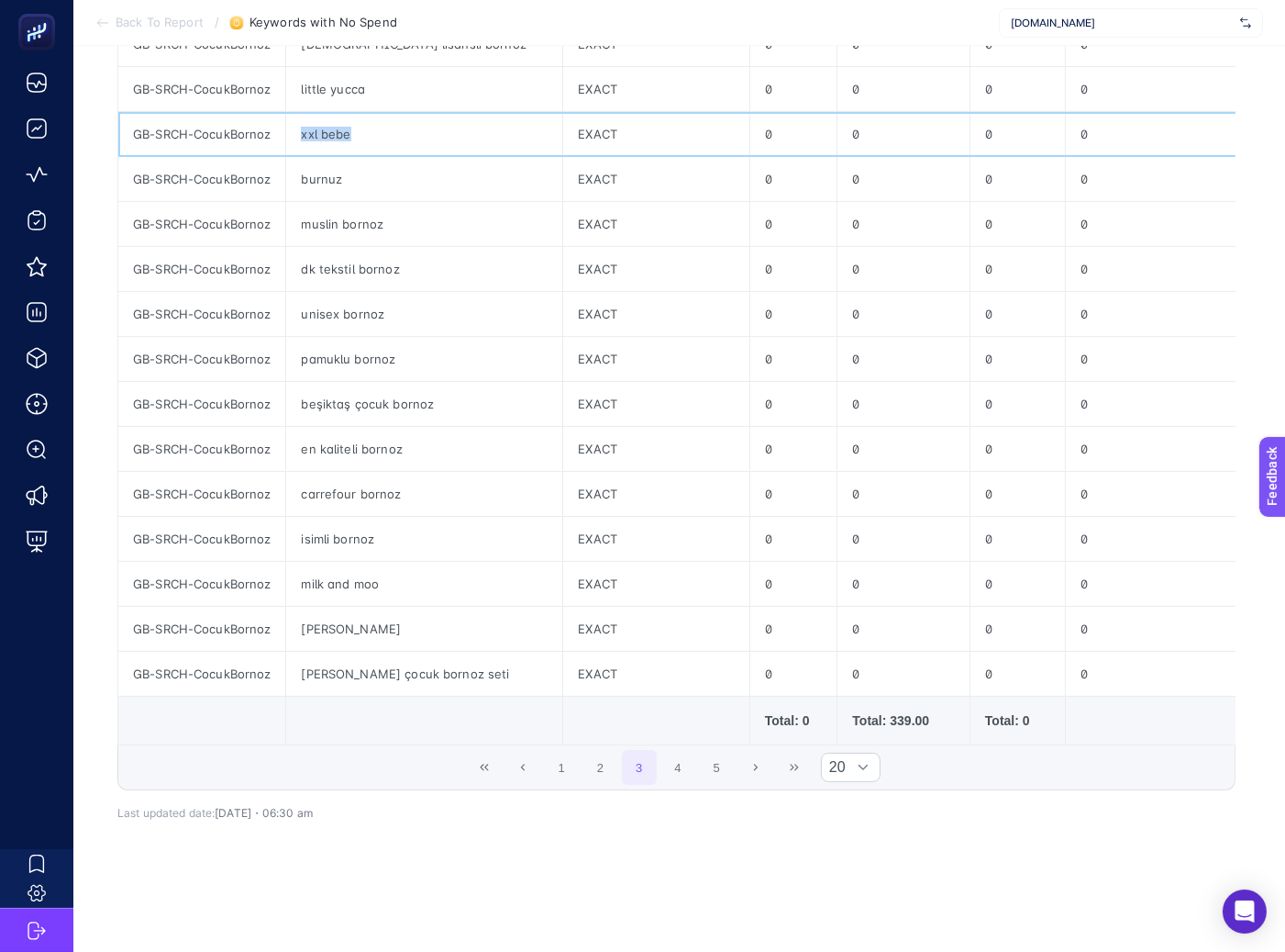
scroll to position [575, 0]
click at [680, 760] on button "4" at bounding box center [678, 766] width 35 height 35
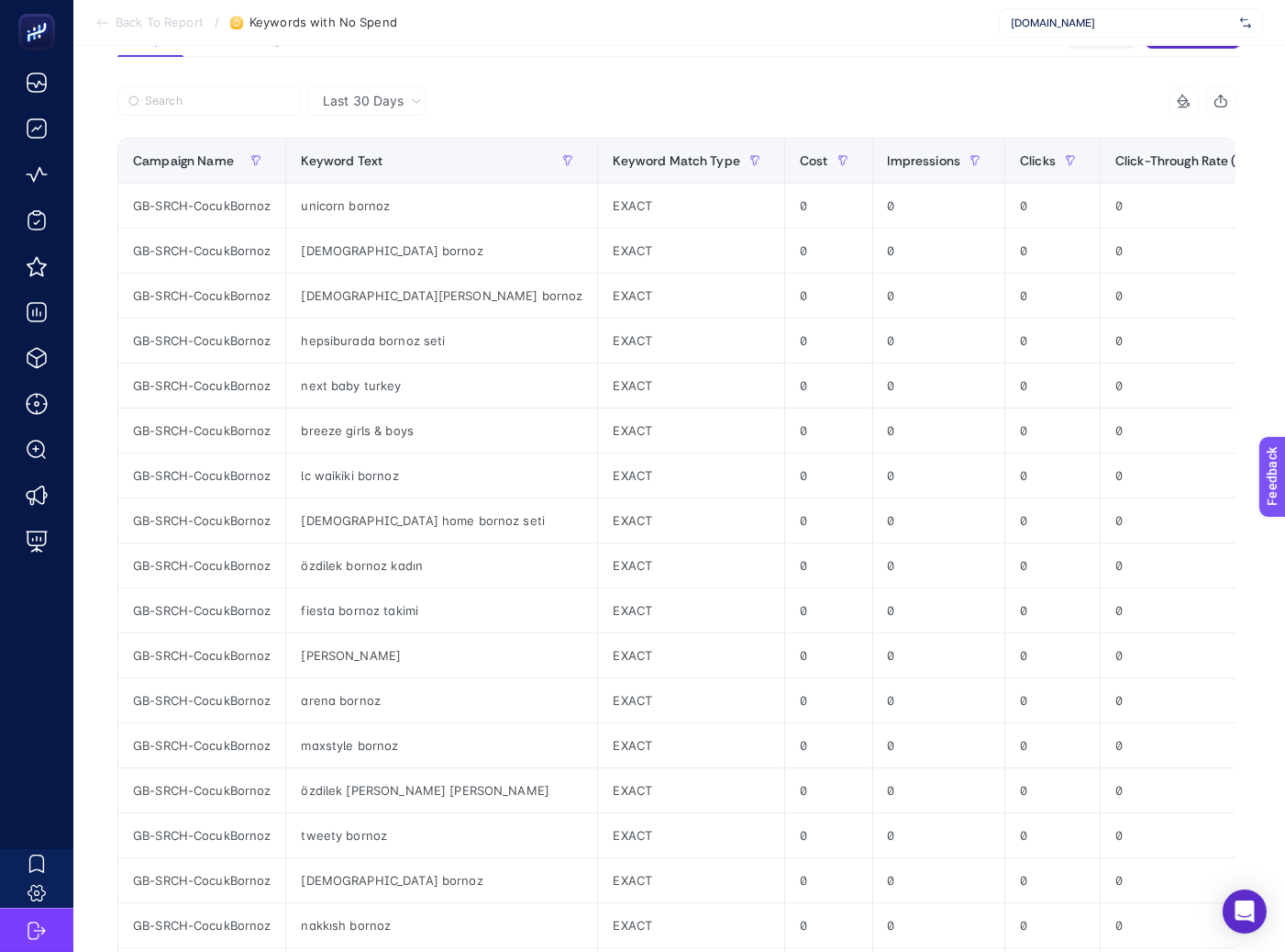
scroll to position [120, 0]
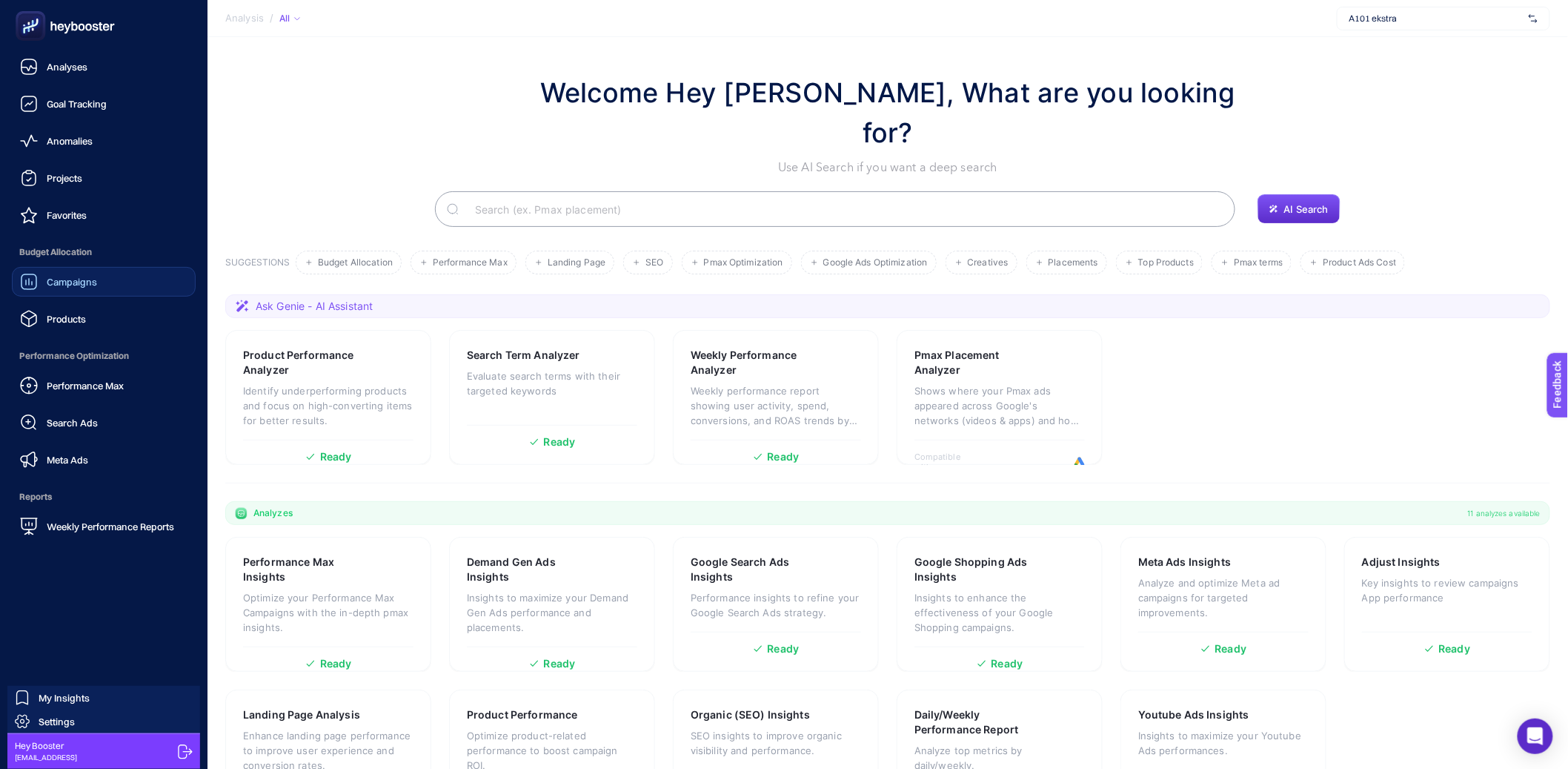
click at [37, 277] on icon at bounding box center [28, 281] width 17 height 17
